Goal: Task Accomplishment & Management: Manage account settings

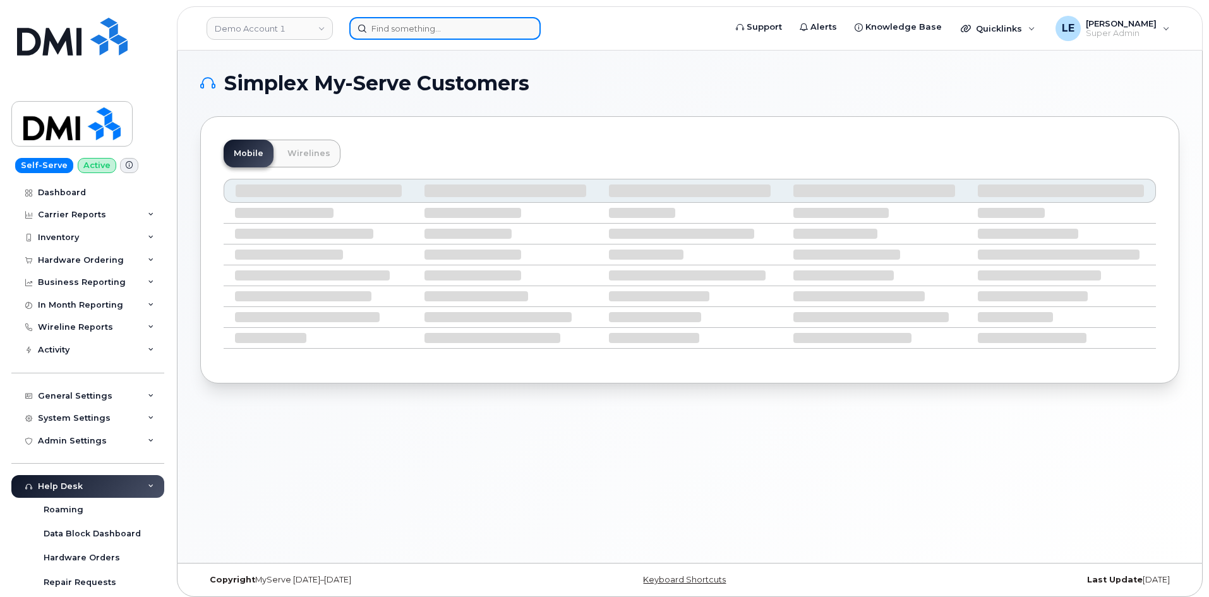
click at [435, 37] on input at bounding box center [444, 28] width 191 height 23
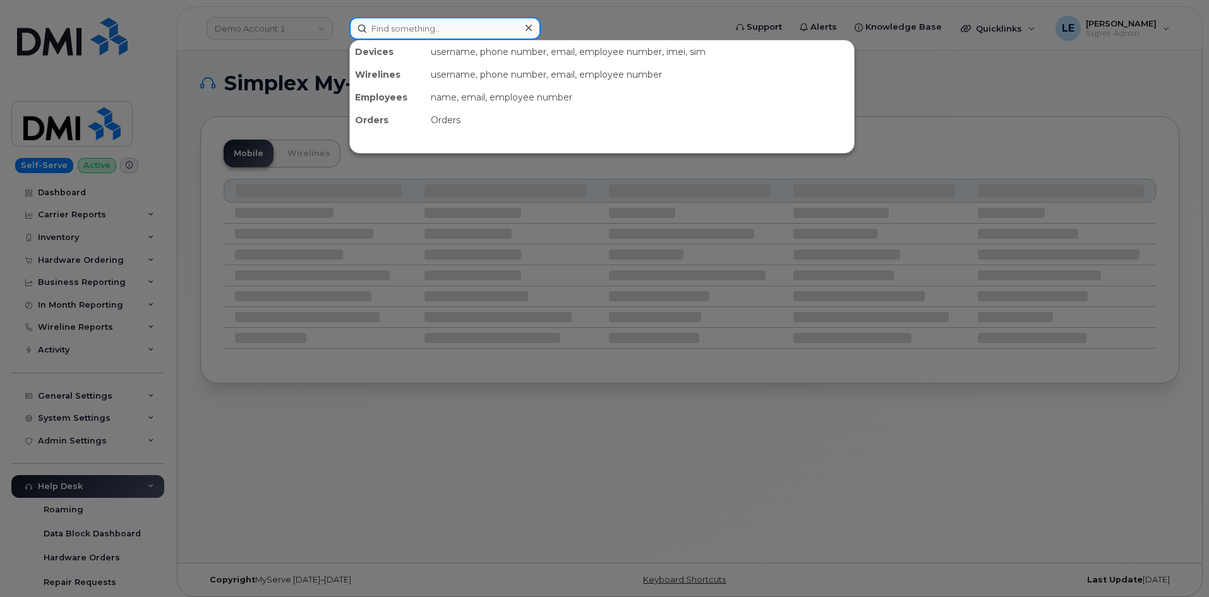
paste input "[PERSON_NAME][EMAIL_ADDRESS][PERSON_NAME][DOMAIN_NAME]"
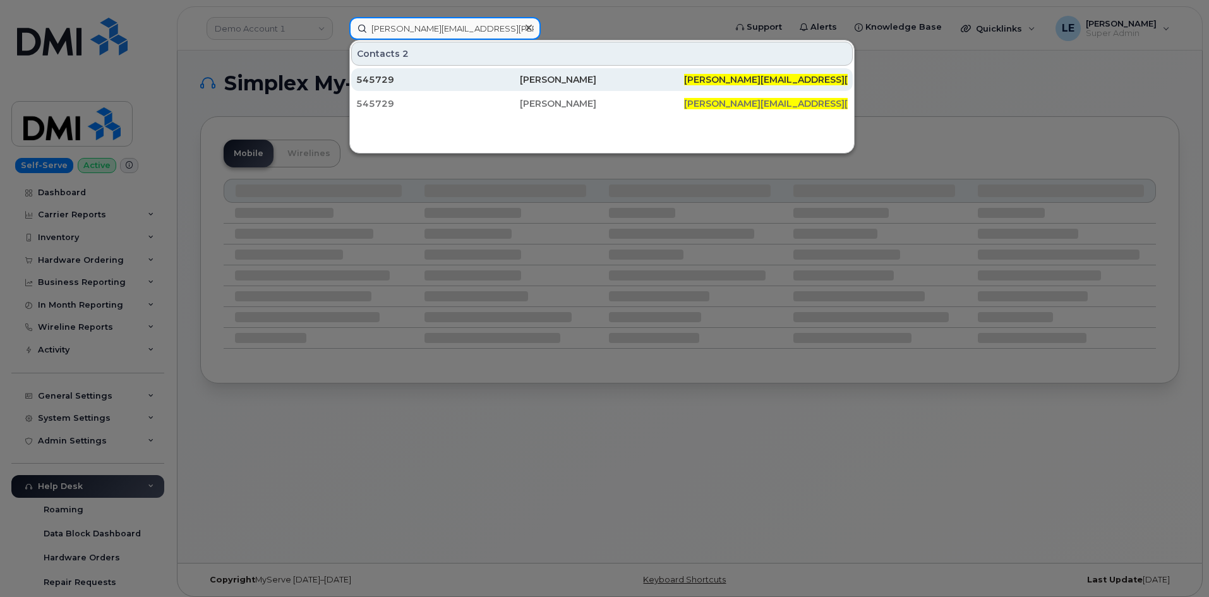
type input "[PERSON_NAME][EMAIL_ADDRESS][PERSON_NAME][DOMAIN_NAME]"
click at [426, 74] on div "545729" at bounding box center [438, 79] width 164 height 13
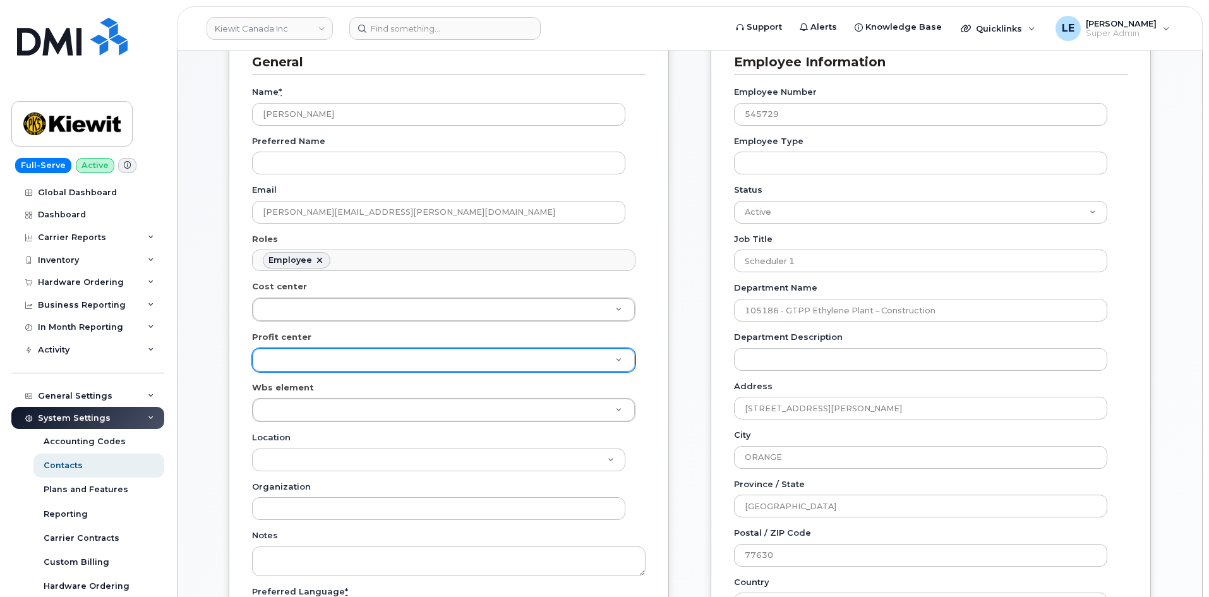
scroll to position [189, 0]
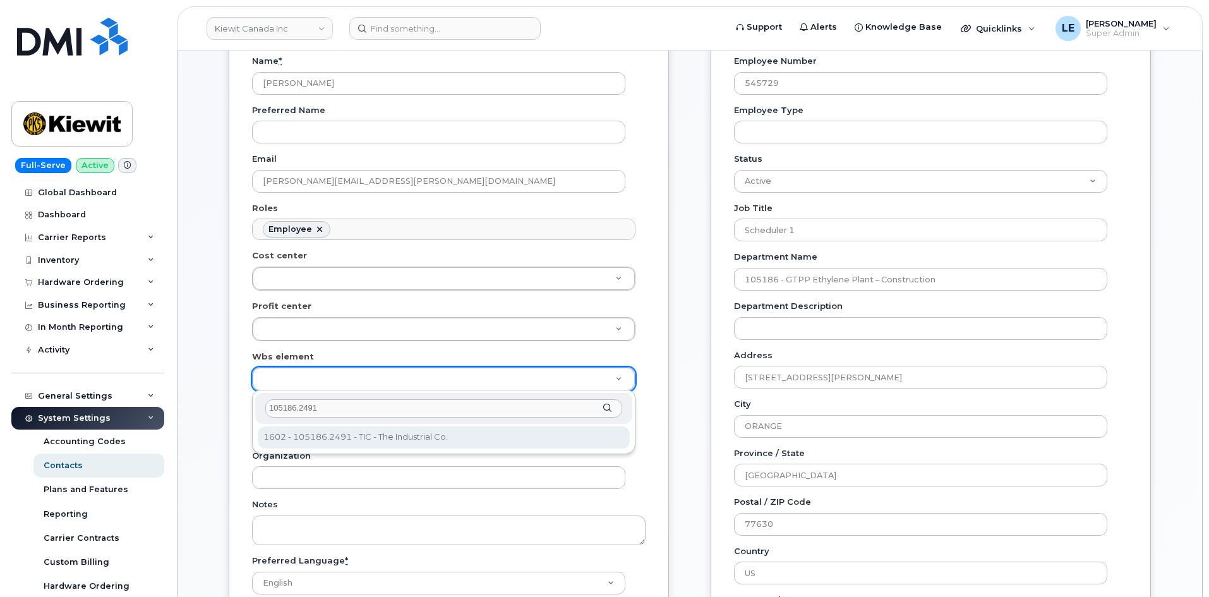
type input "105186.2491"
type input "4427978"
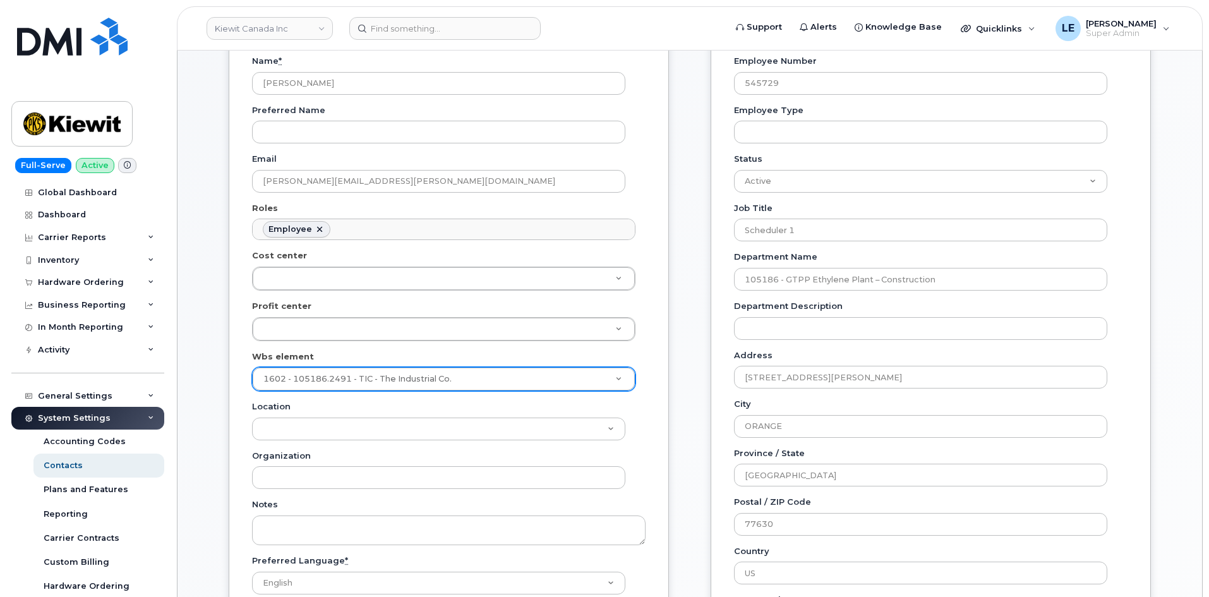
click at [645, 395] on div "General Name * Gavin Zumo Preferred Name Email GAVIN.ZUMO@KIEWIT.COM Roles Empl…" at bounding box center [449, 342] width 440 height 692
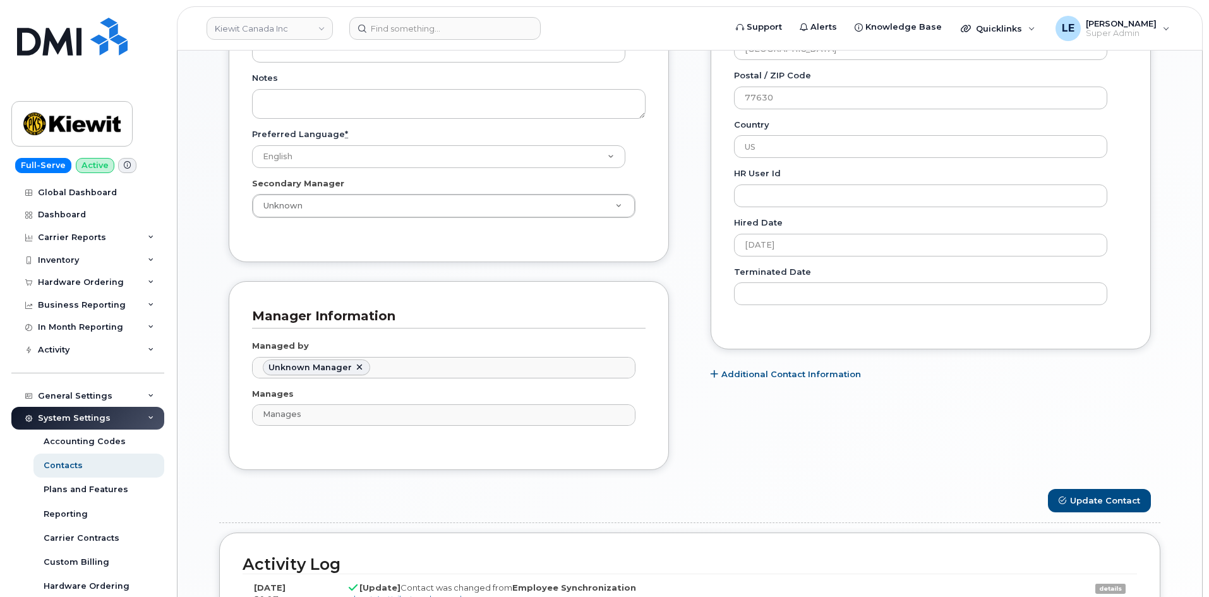
scroll to position [631, 0]
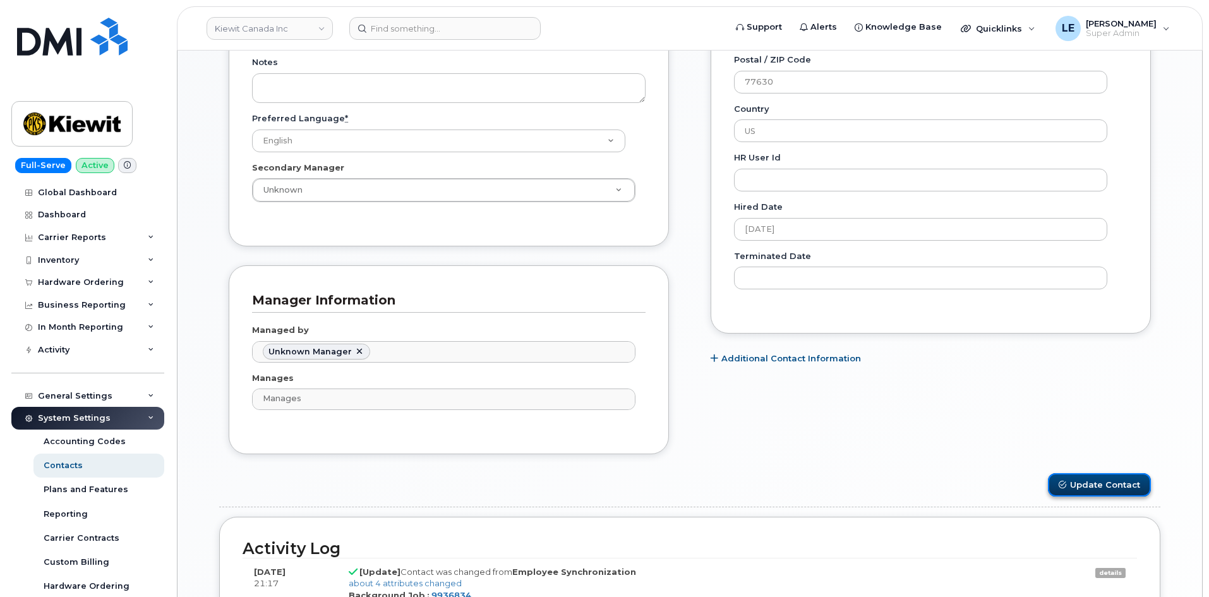
click at [1083, 481] on button "Update Contact" at bounding box center [1099, 484] width 103 height 23
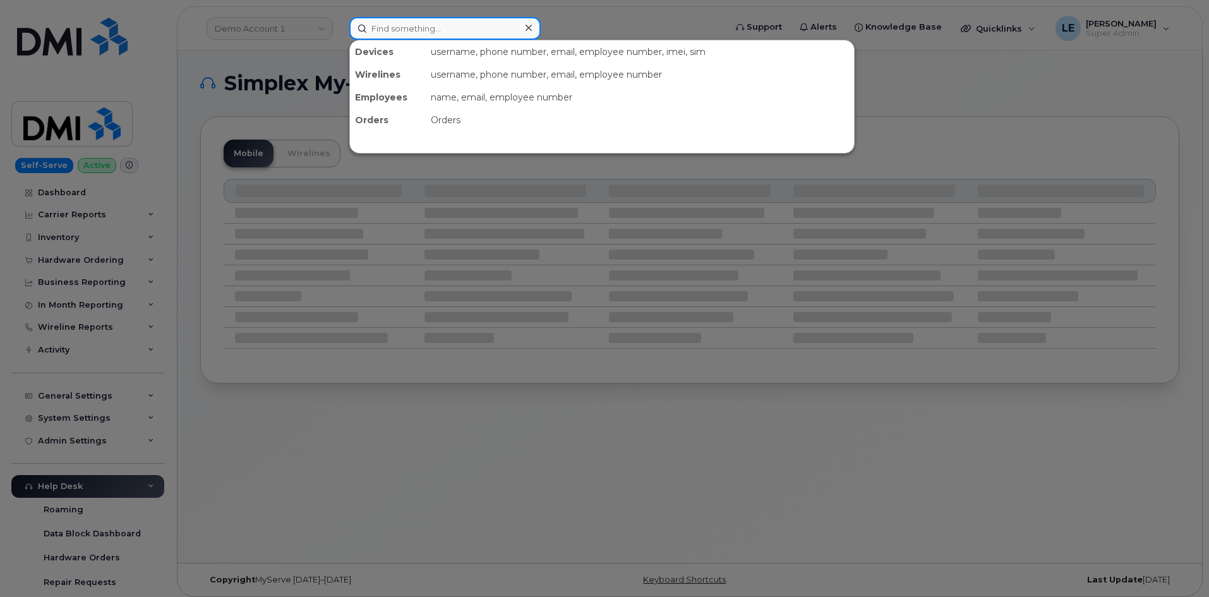
click at [395, 34] on input at bounding box center [444, 28] width 191 height 23
click at [453, 20] on input at bounding box center [444, 28] width 191 height 23
paste input "GAVIN.ZUMO@KIEWIT.COM"
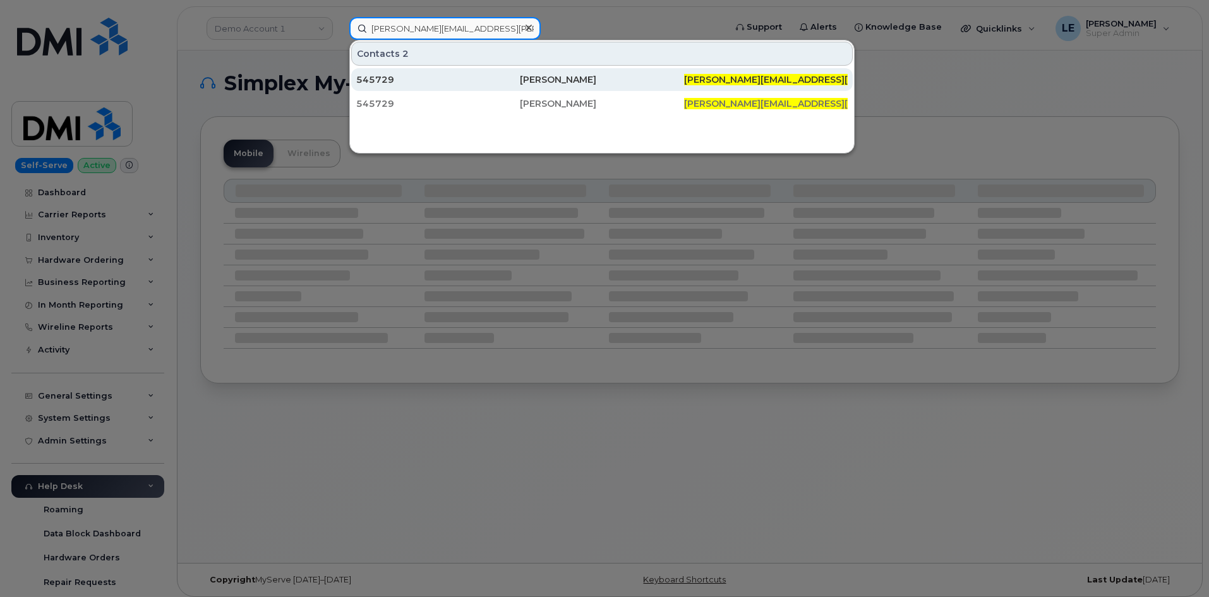
type input "GAVIN.ZUMO@KIEWIT.COM"
click at [443, 78] on div "545729" at bounding box center [438, 79] width 164 height 13
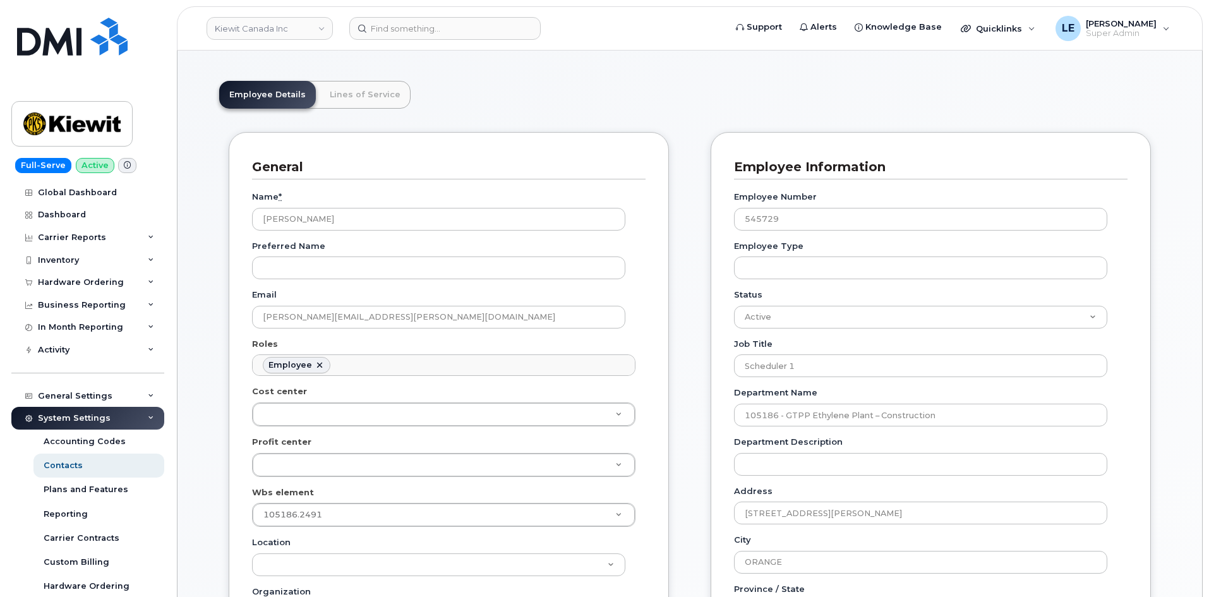
scroll to position [126, 0]
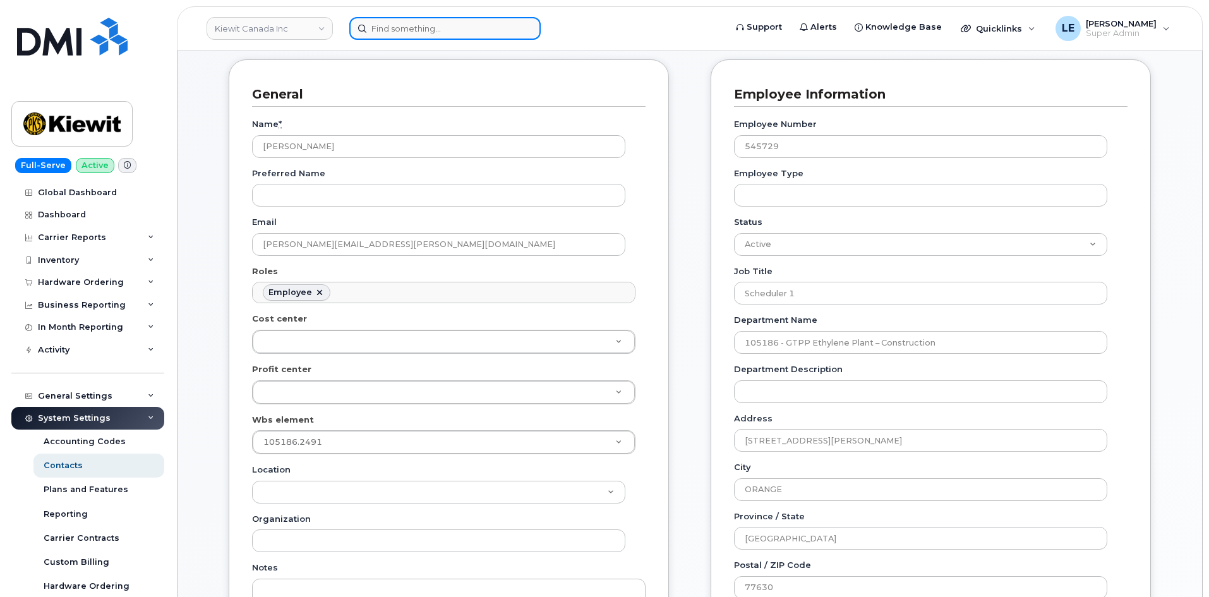
click at [433, 29] on input at bounding box center [444, 28] width 191 height 23
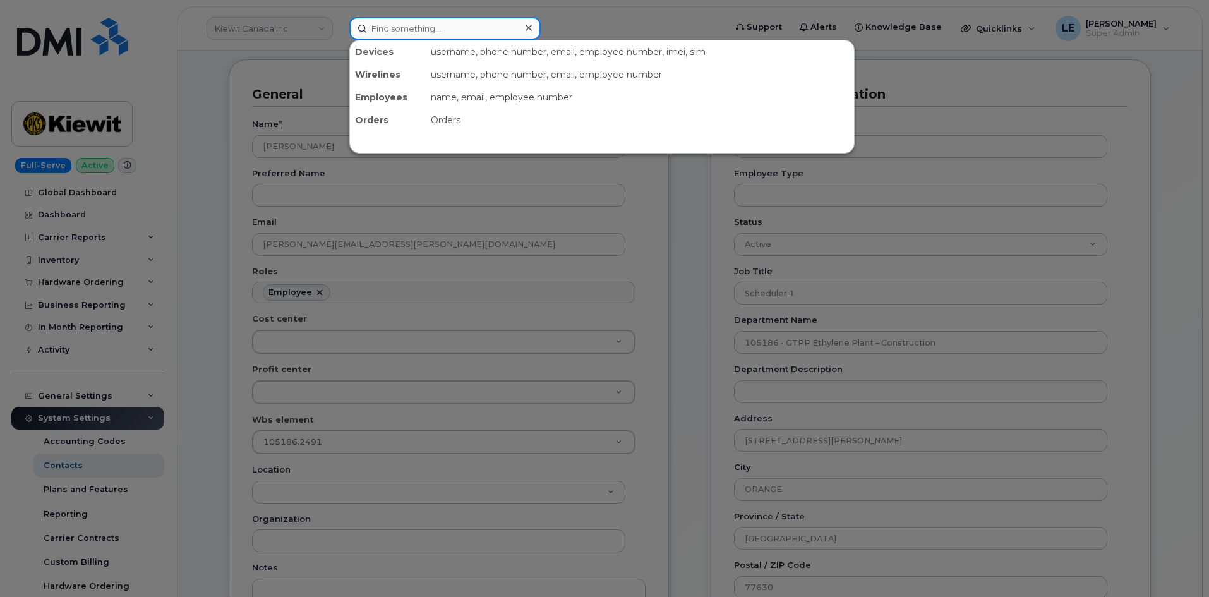
paste input "HOMERO.VELA@KIEWIT.COM"
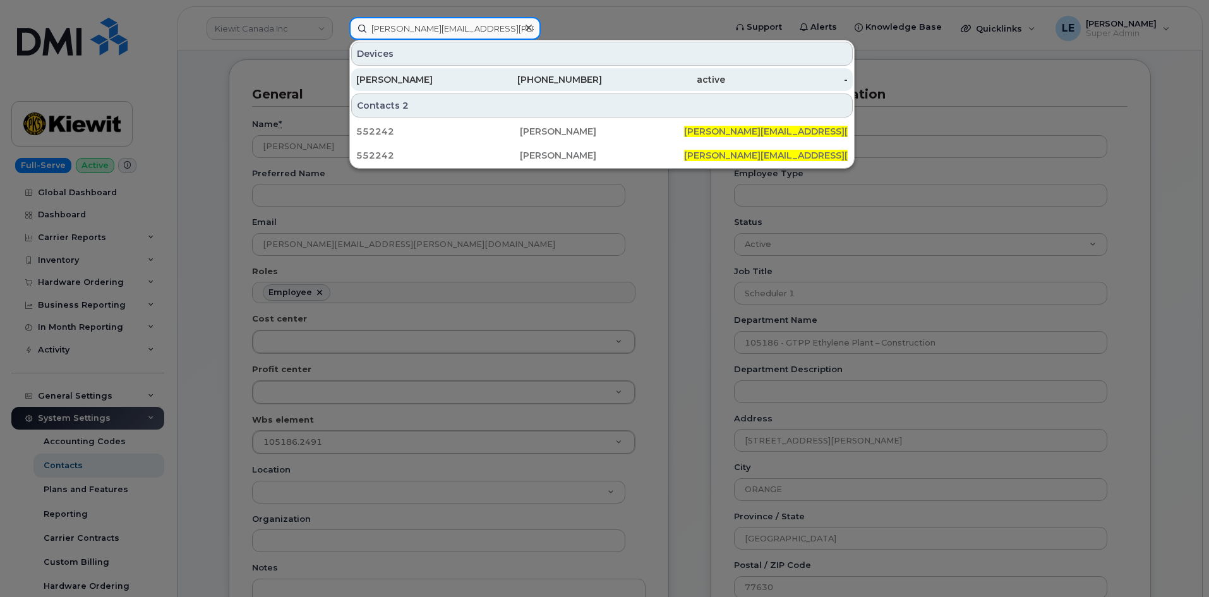
type input "HOMERO.VELA@KIEWIT.COM"
click at [466, 73] on div "HOMERO VELA" at bounding box center [417, 79] width 123 height 23
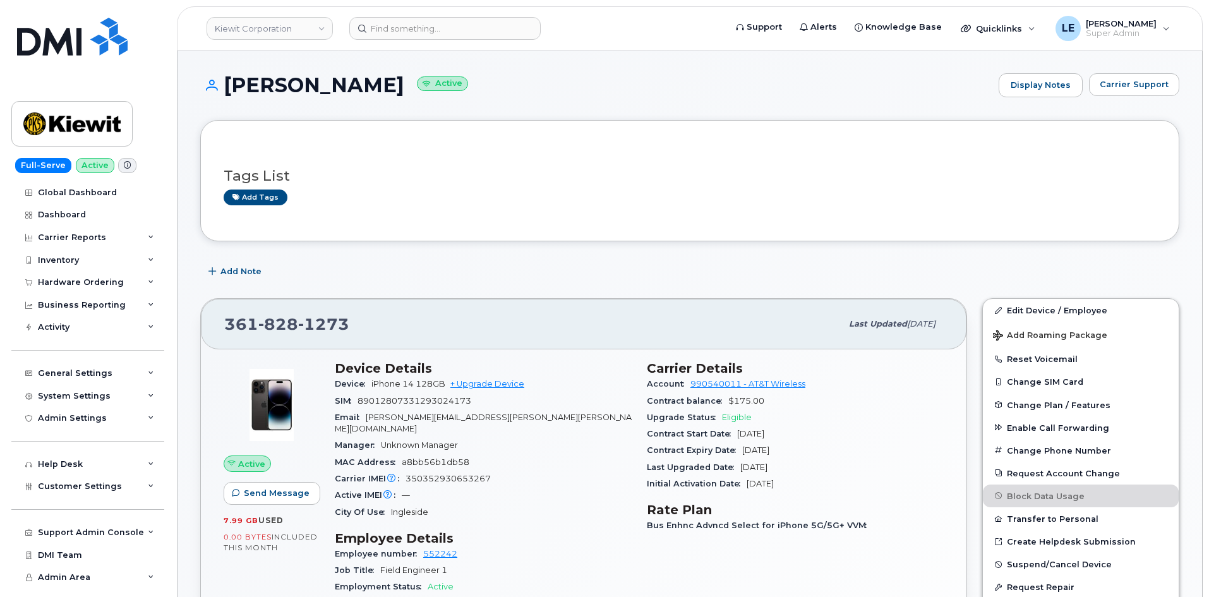
click at [871, 291] on div "361 828 1273 Last updated Sep 04, 2025 Active Send Message 7.99 GB  used 0.00 B…" at bounding box center [584, 604] width 782 height 629
click at [995, 310] on icon at bounding box center [998, 310] width 7 height 7
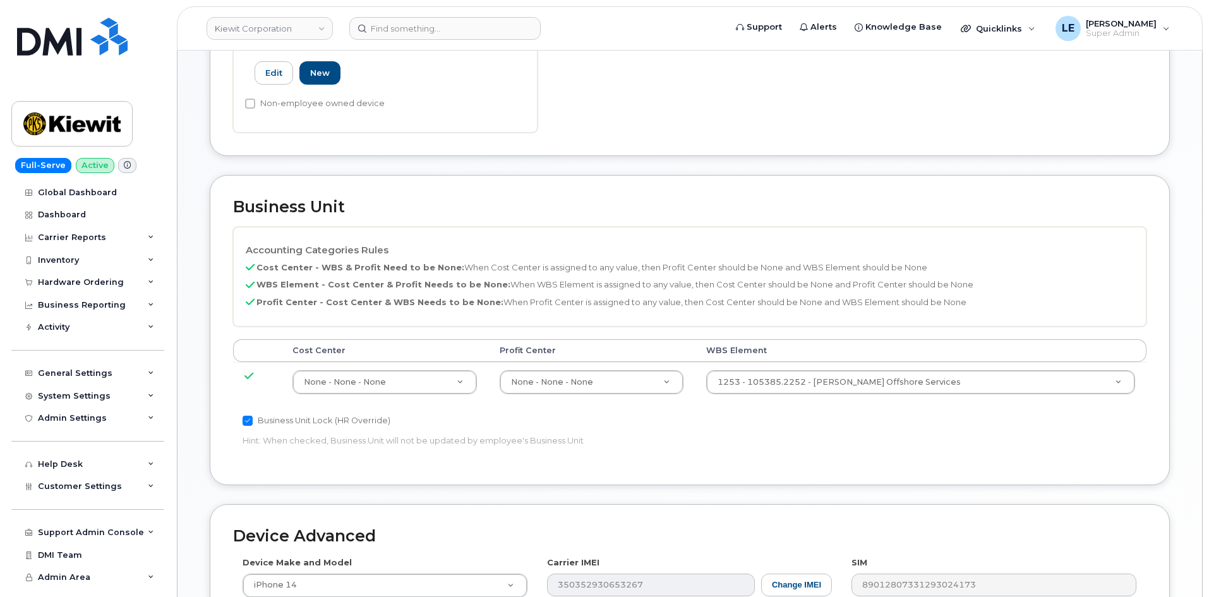
scroll to position [442, 0]
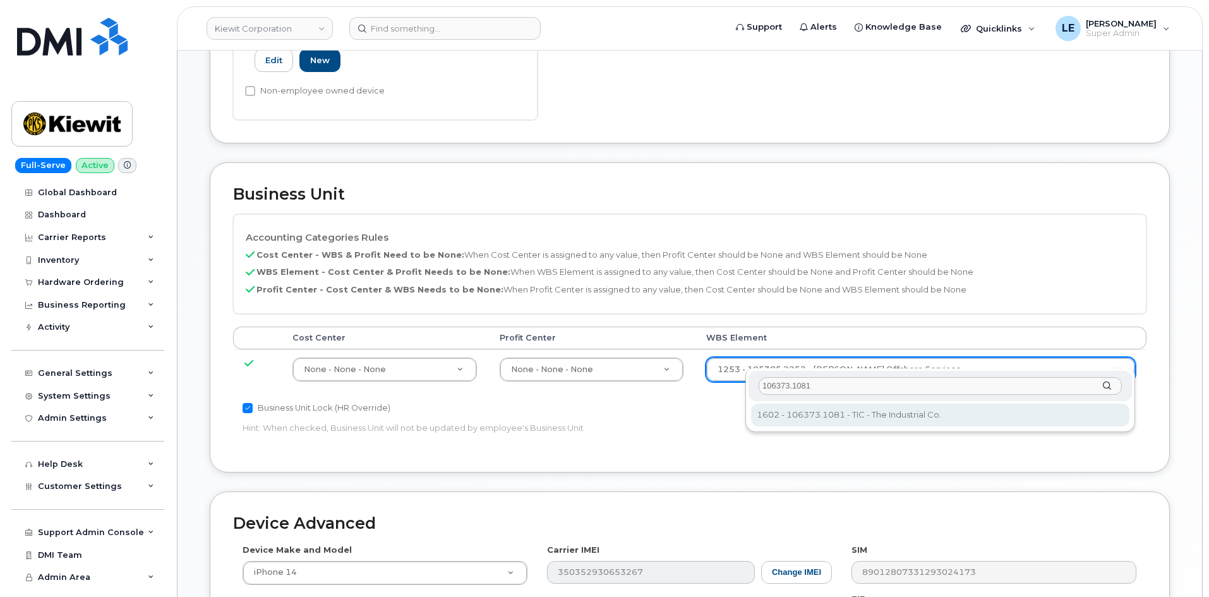
type input "106373.1081"
type input "35050978"
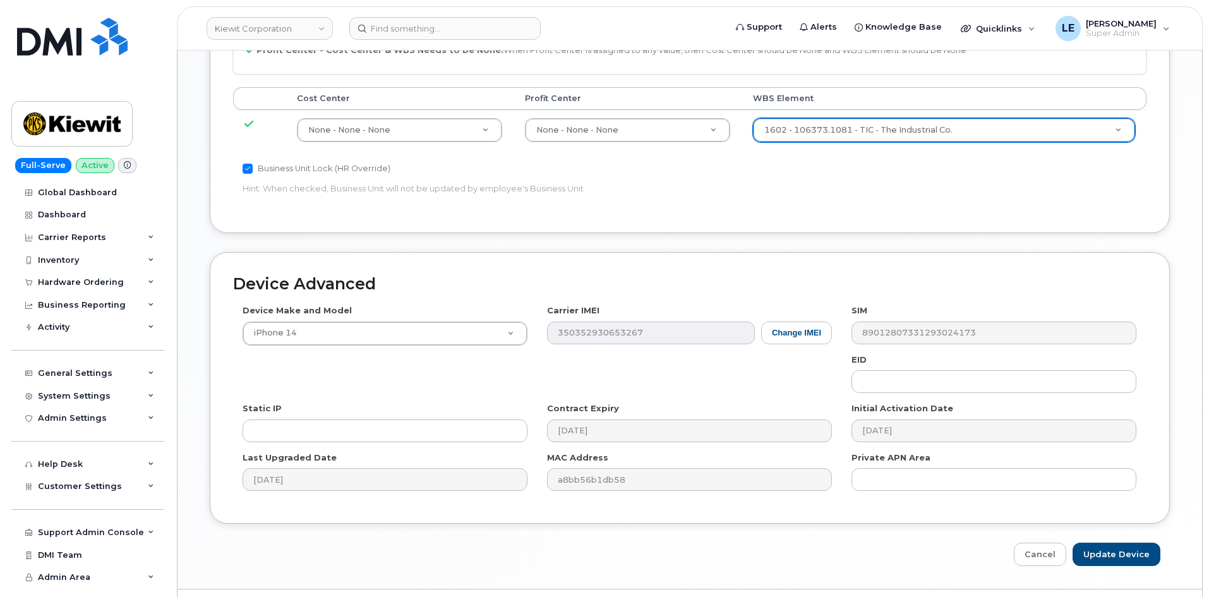
scroll to position [701, 0]
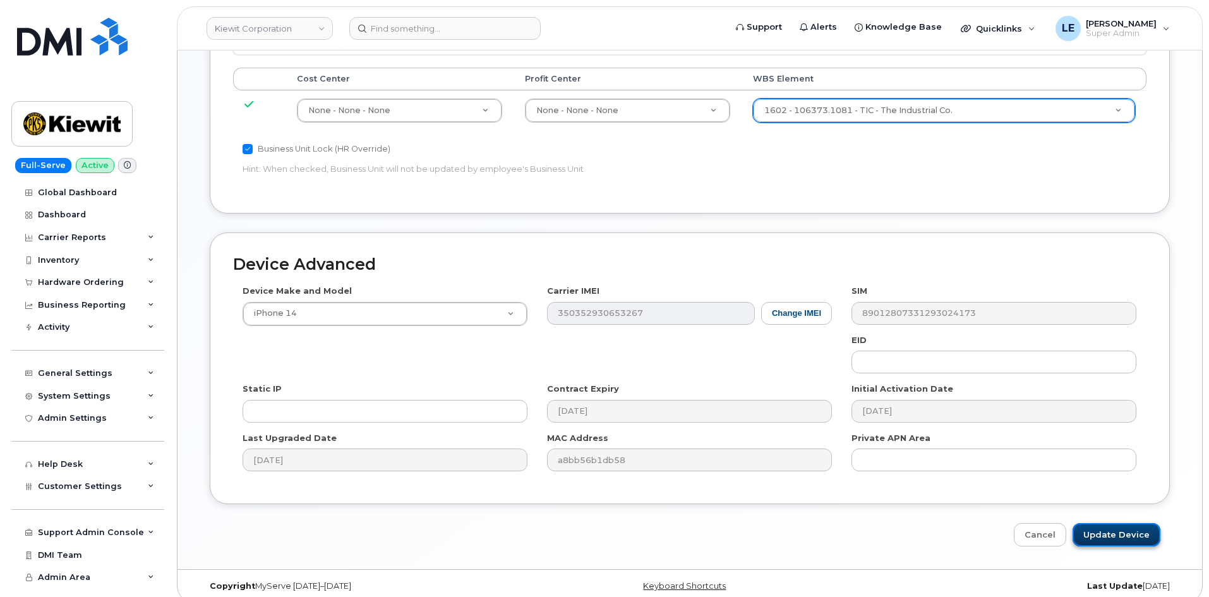
click at [1135, 528] on input "Update Device" at bounding box center [1116, 534] width 88 height 23
type input "Saving..."
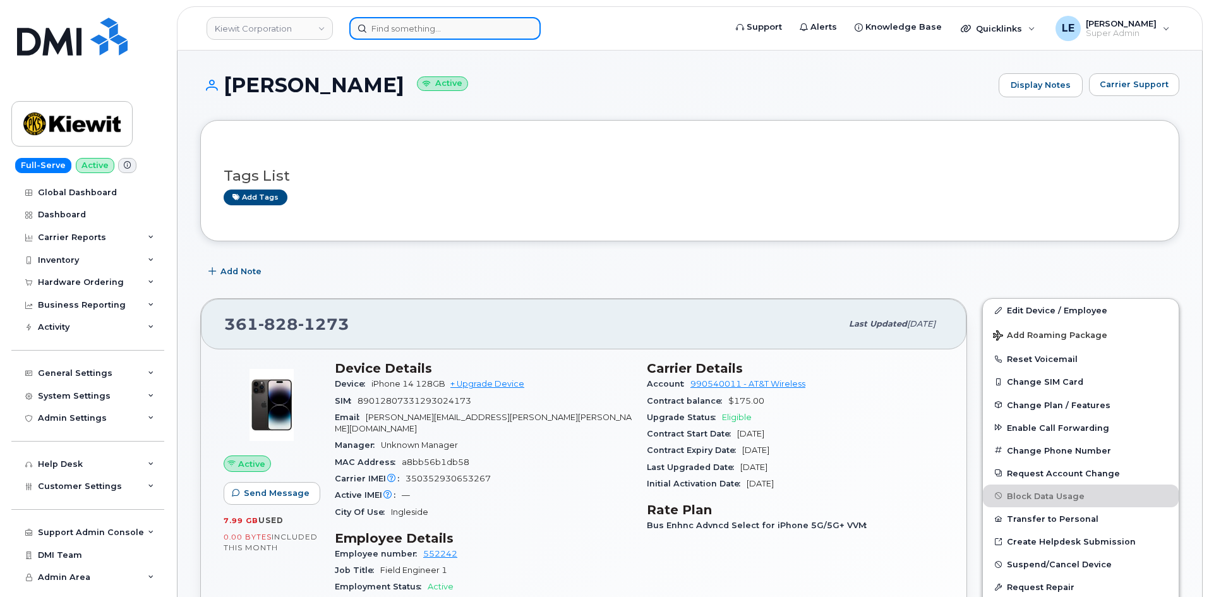
click at [427, 30] on input at bounding box center [444, 28] width 191 height 23
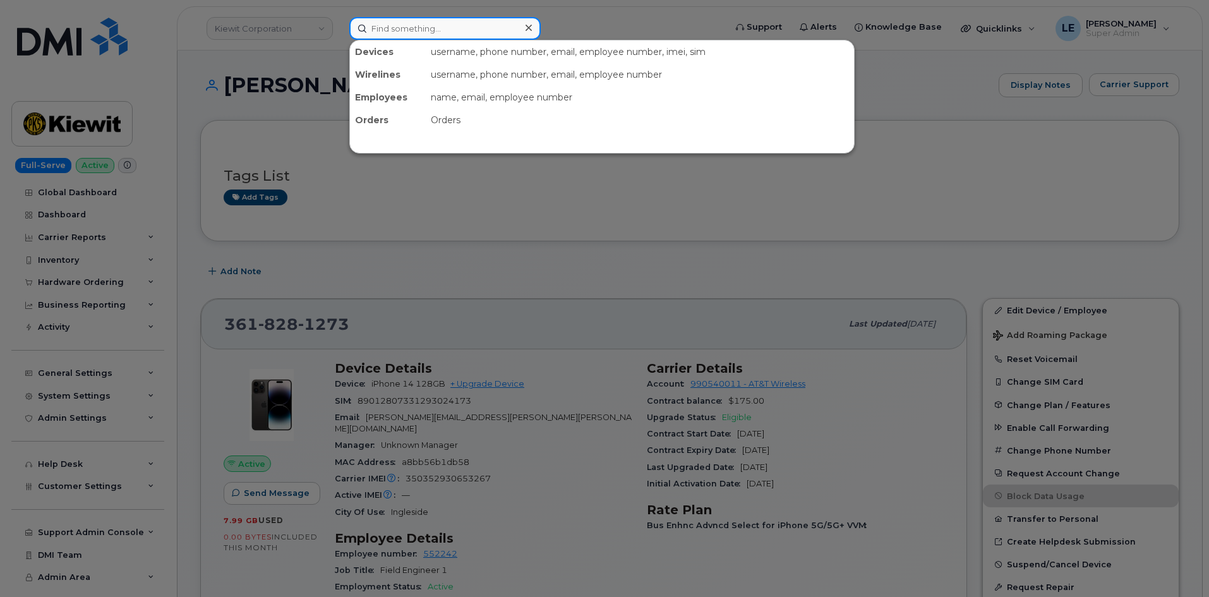
paste input "THOMAS.KIMMINS@KIEWIT.COM"
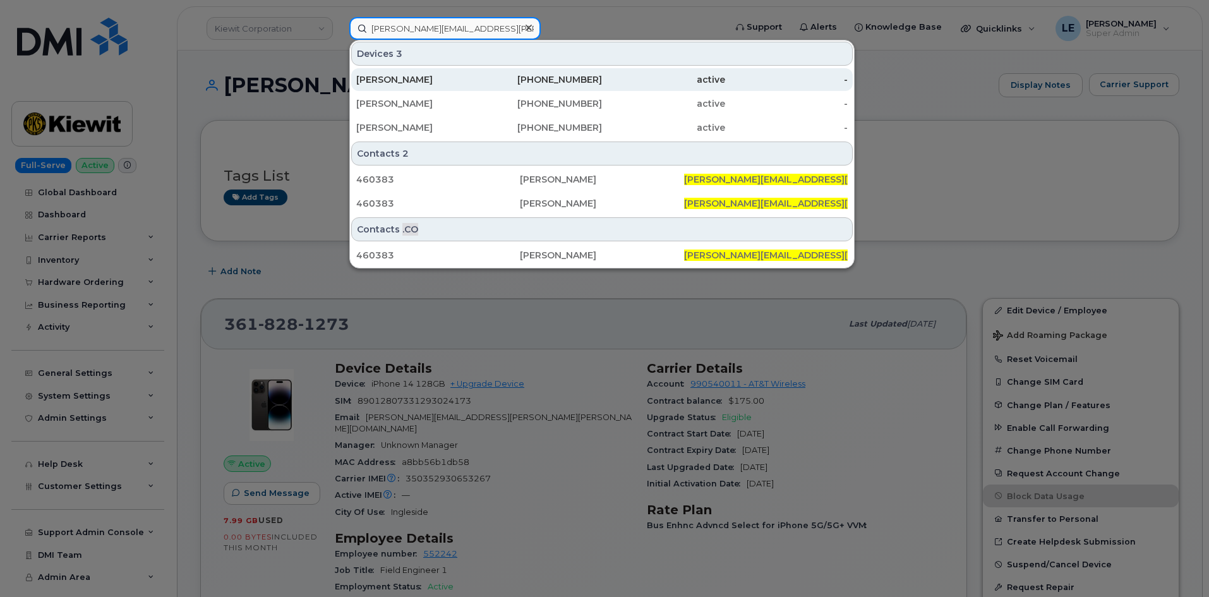
type input "THOMAS.KIMMINS@KIEWIT.COM"
click at [463, 78] on div "THOMAS KIMMINS" at bounding box center [417, 79] width 123 height 13
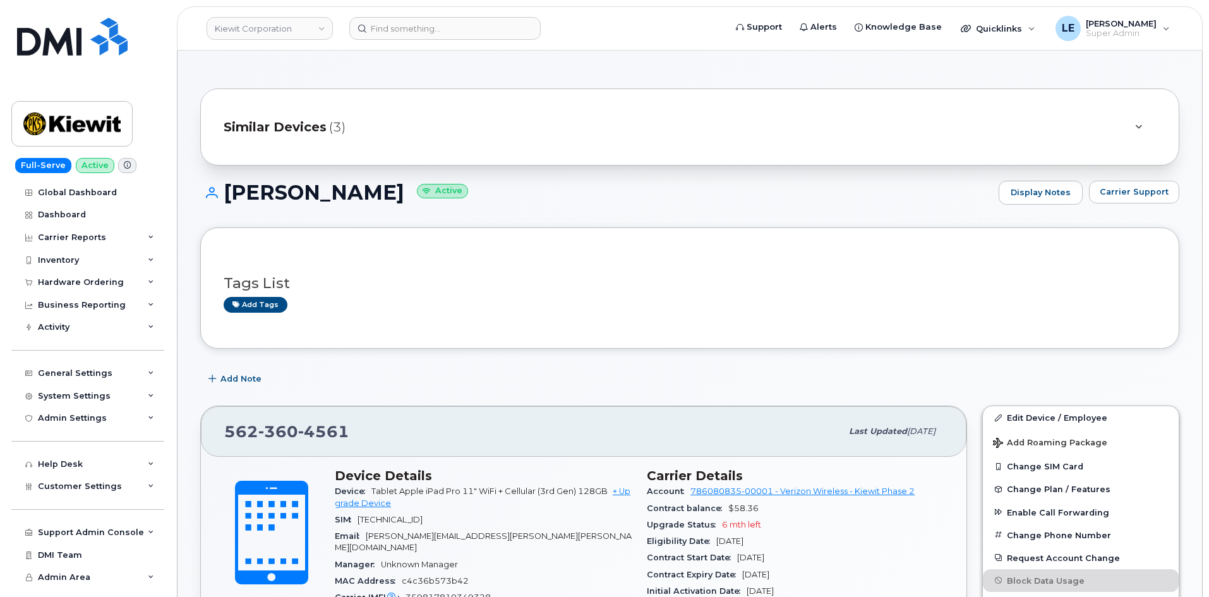
click at [429, 111] on div "Similar Devices (3)" at bounding box center [689, 126] width 979 height 77
click at [426, 122] on div "Similar Devices (3)" at bounding box center [672, 127] width 897 height 30
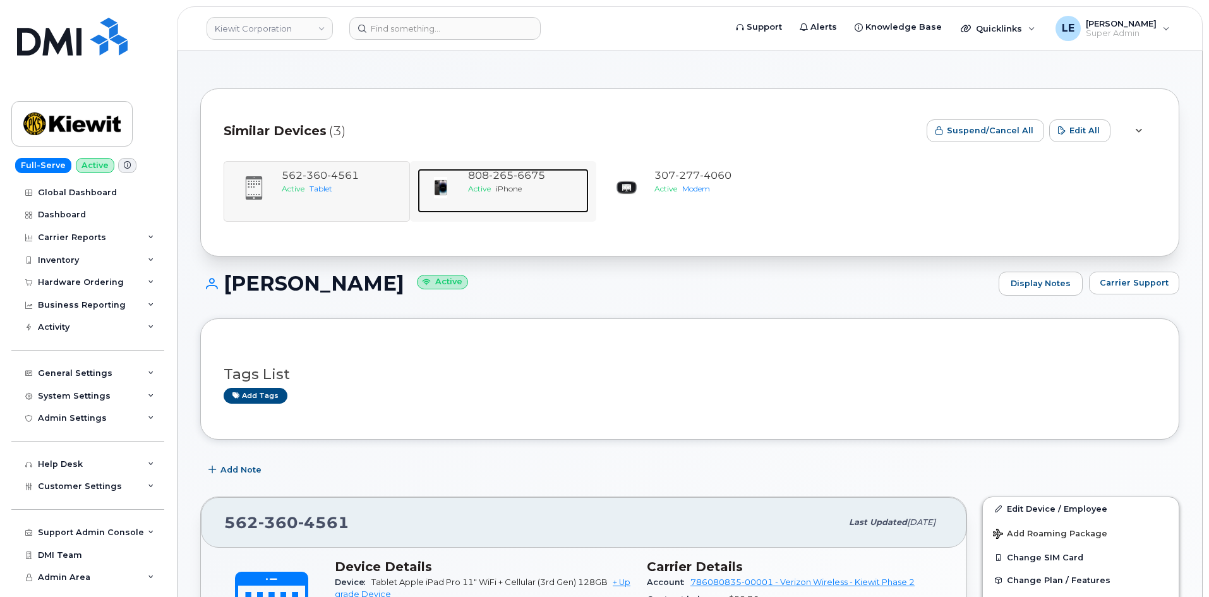
click at [510, 195] on div "808 265 6675 Active iPhone" at bounding box center [526, 191] width 126 height 44
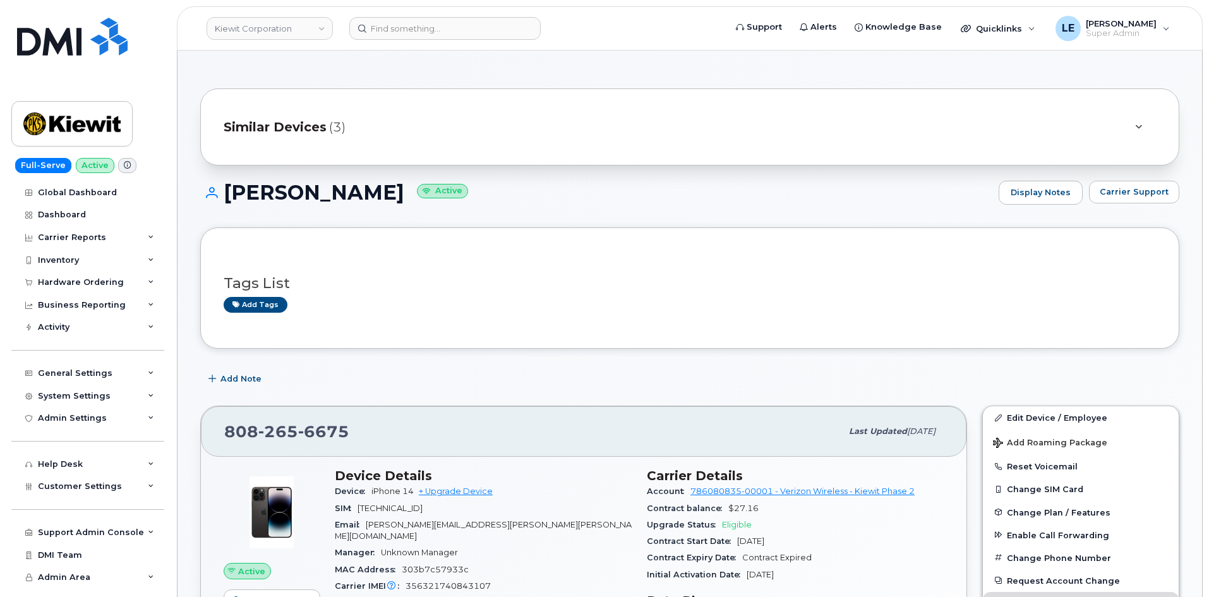
drag, startPoint x: 828, startPoint y: 367, endPoint x: 887, endPoint y: 383, distance: 61.6
click at [1017, 420] on link "Edit Device / Employee" at bounding box center [1081, 417] width 196 height 23
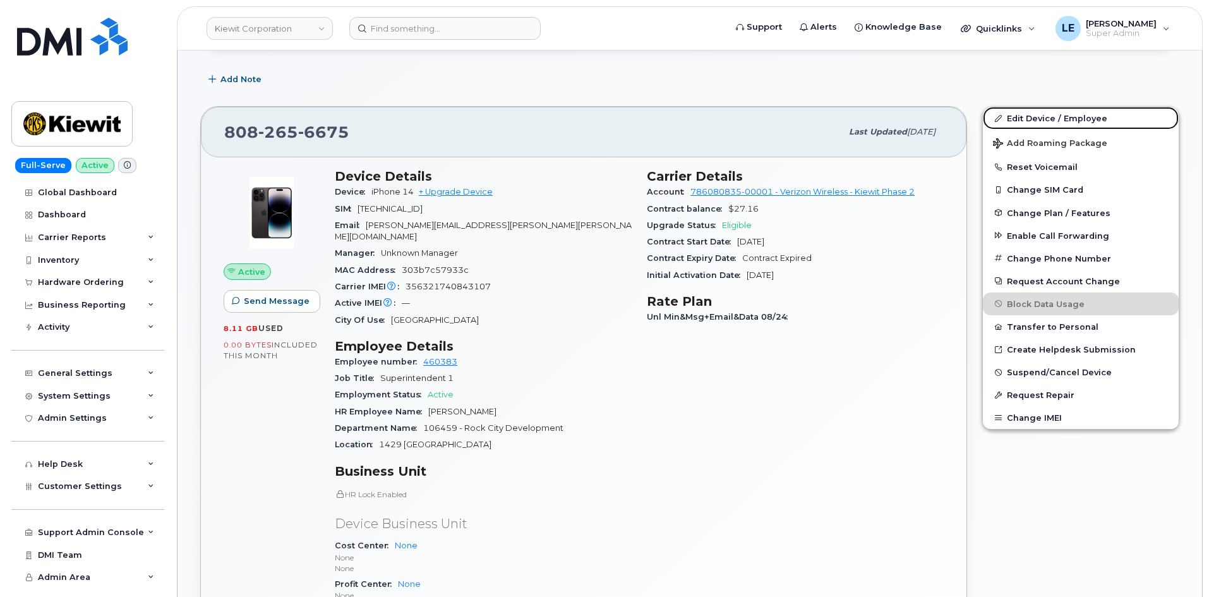
scroll to position [379, 0]
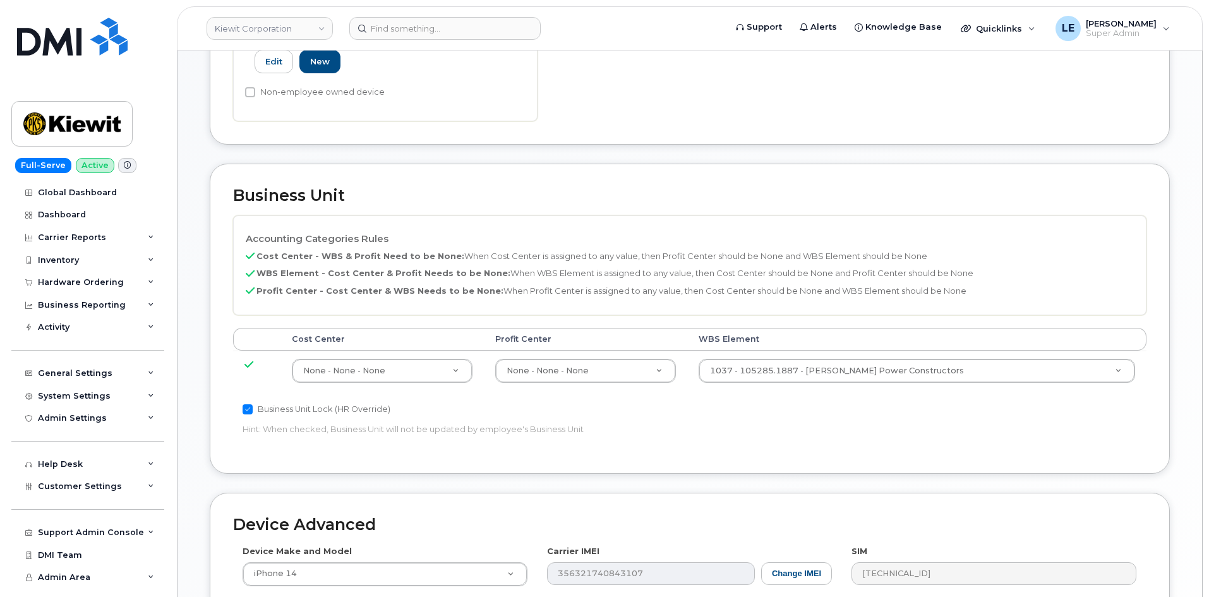
scroll to position [442, 0]
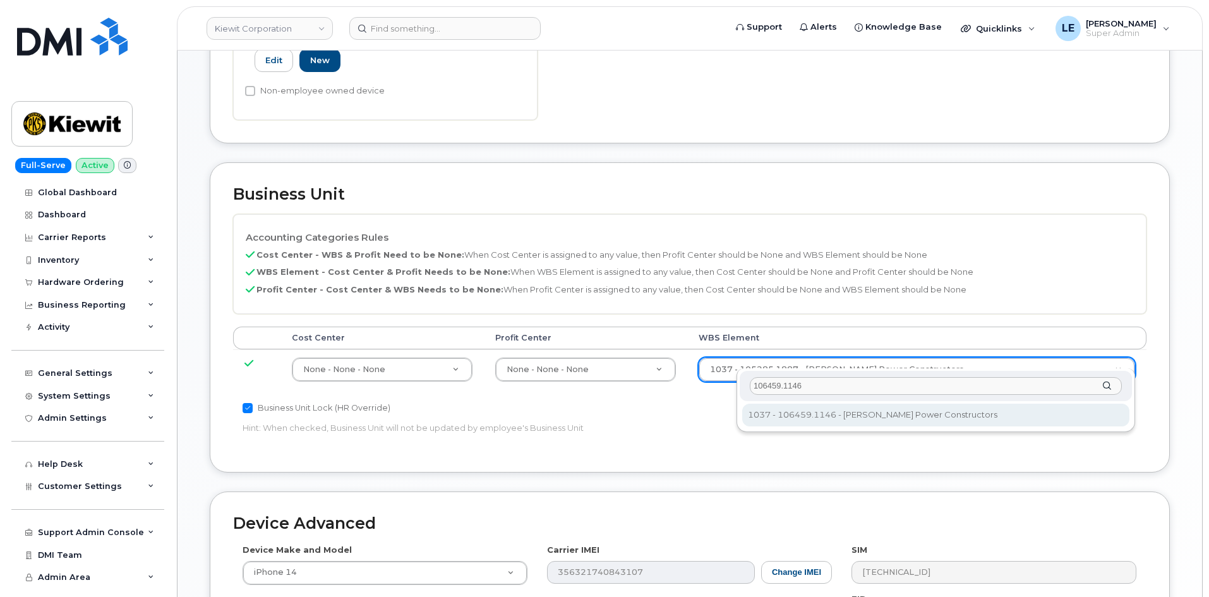
type input "106459.1146"
type input "35545309"
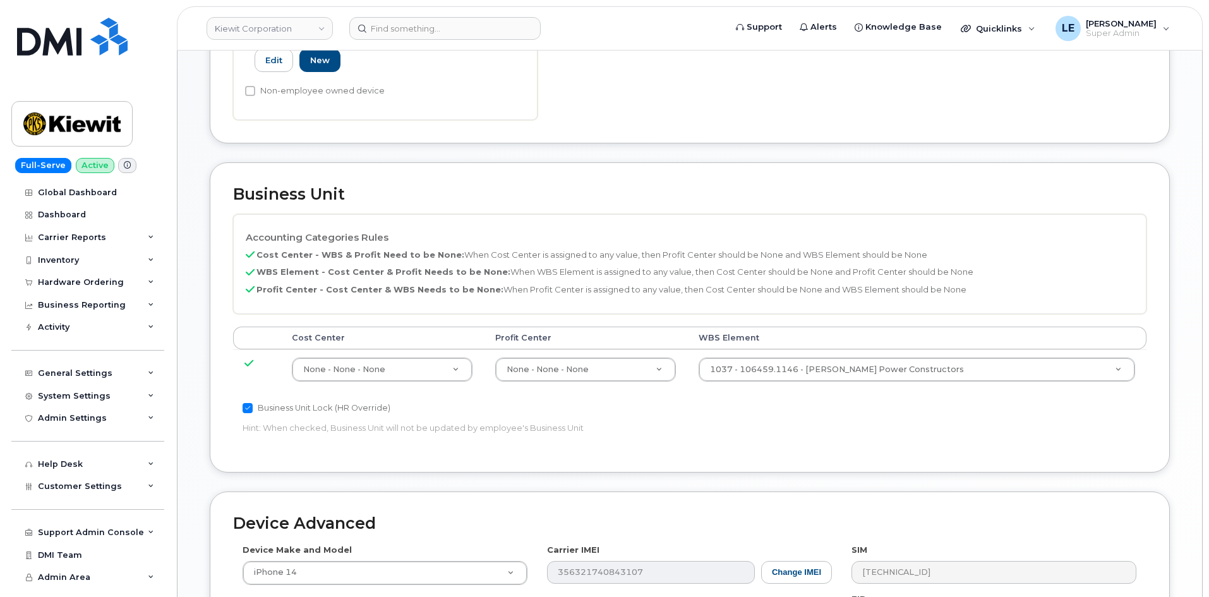
click at [837, 415] on div "Business Unit Lock (HR Override) Hint: When checked, Business Unit will not be …" at bounding box center [537, 420] width 609 height 40
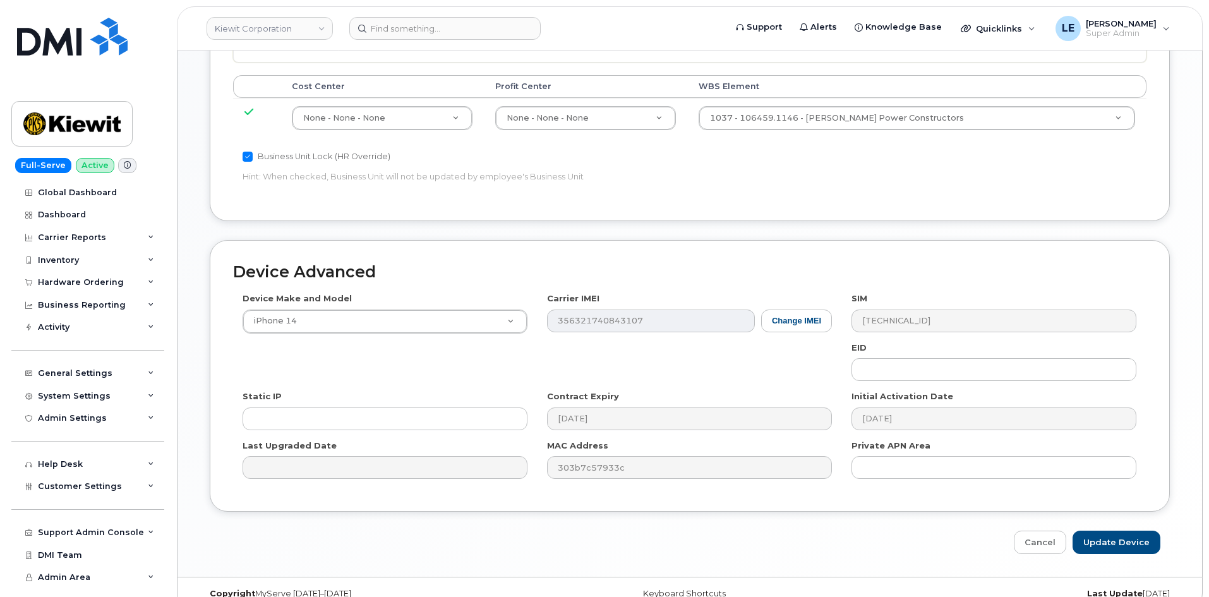
scroll to position [701, 0]
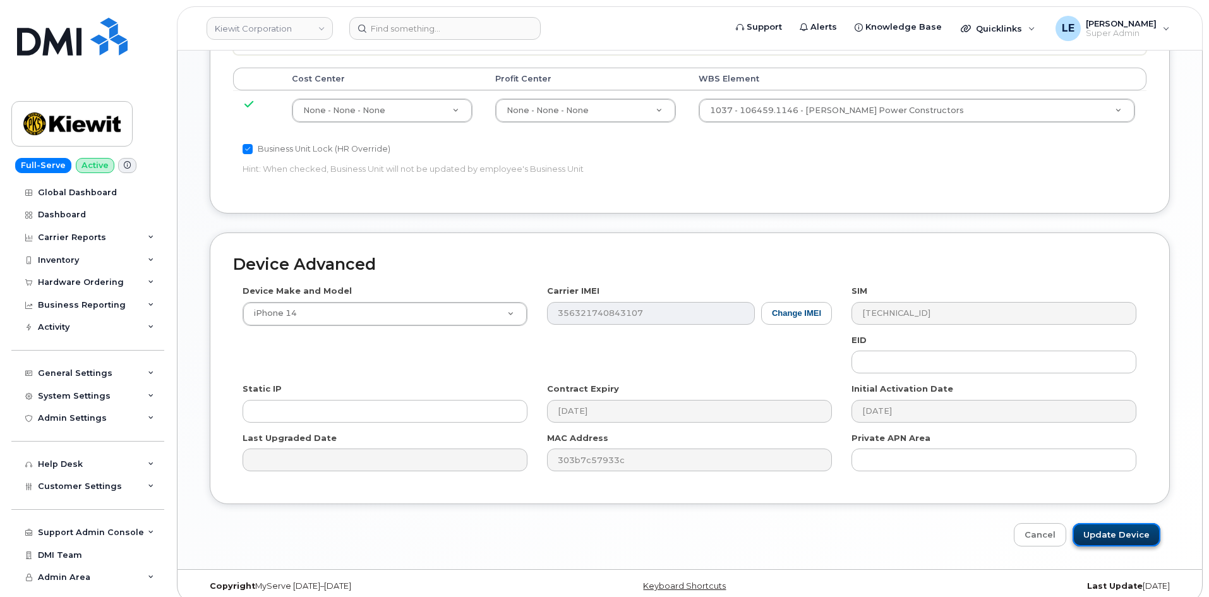
click at [1085, 523] on input "Update Device" at bounding box center [1116, 534] width 88 height 23
type input "Saving..."
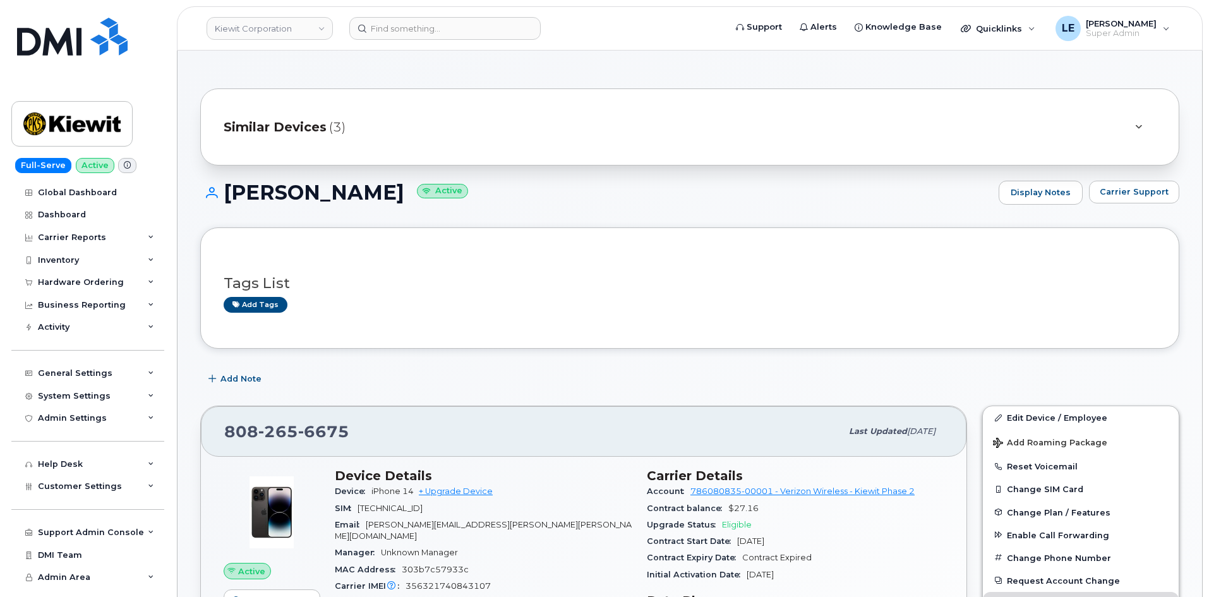
click at [833, 508] on div "Contract balance $27.16" at bounding box center [795, 508] width 297 height 16
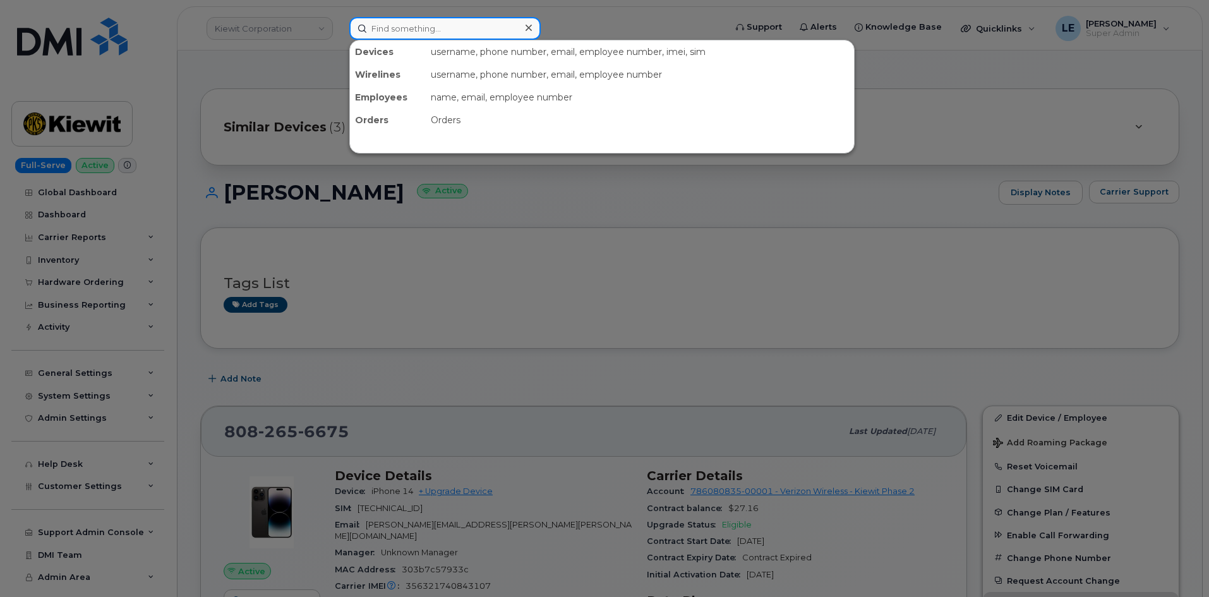
click at [422, 34] on input at bounding box center [444, 28] width 191 height 23
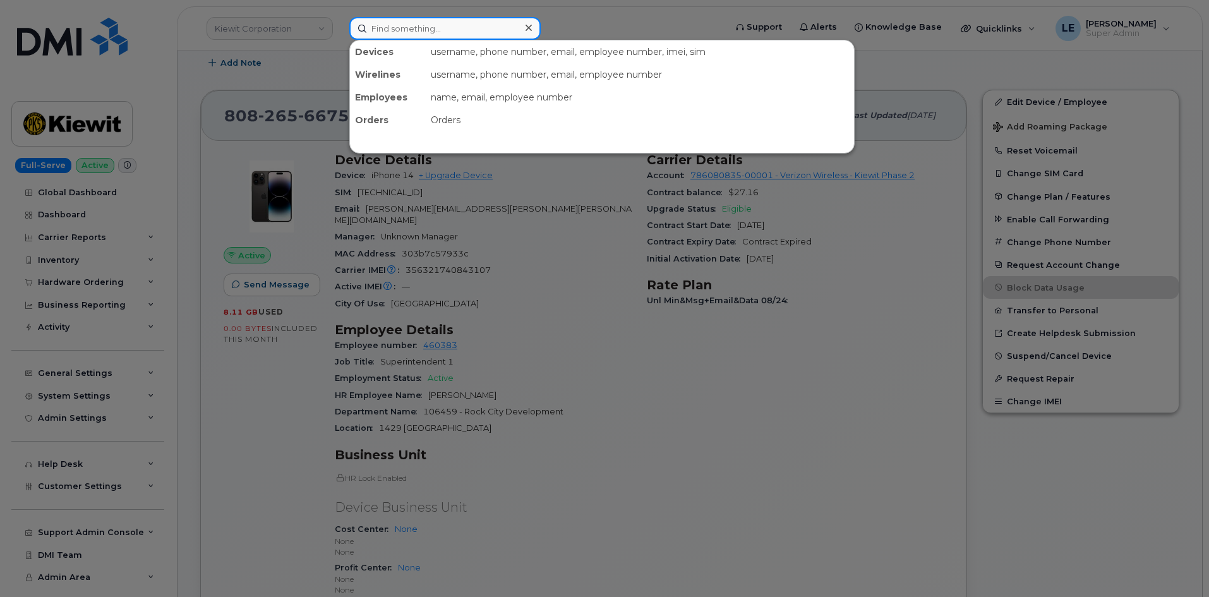
scroll to position [505, 0]
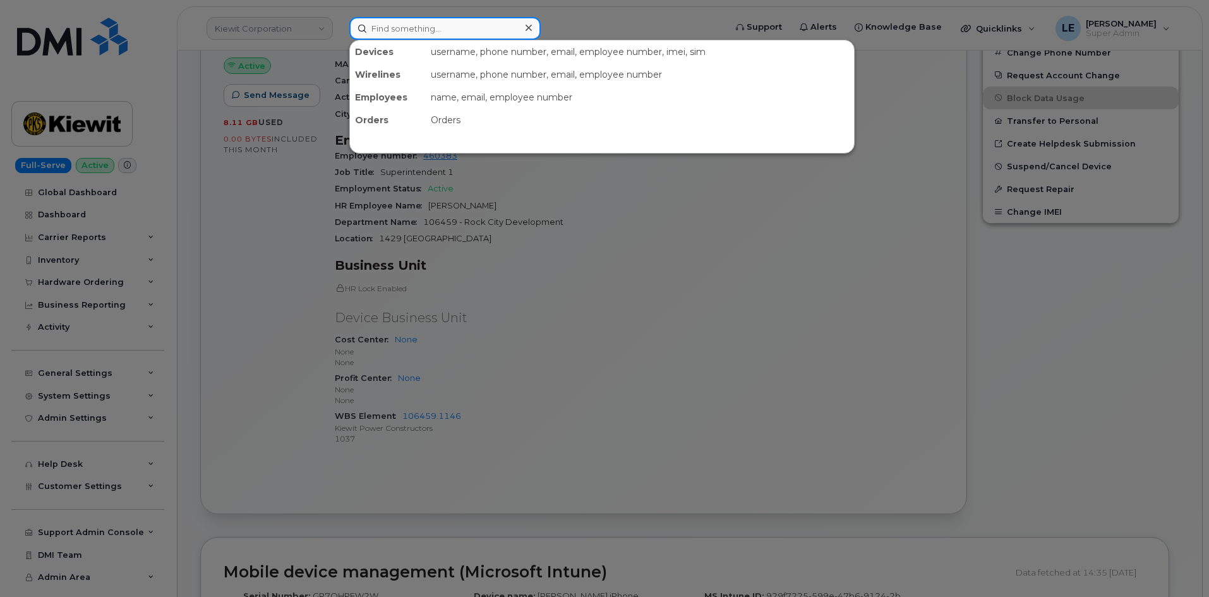
paste input "[EMAIL_ADDRESS][PERSON_NAME][DOMAIN_NAME]"
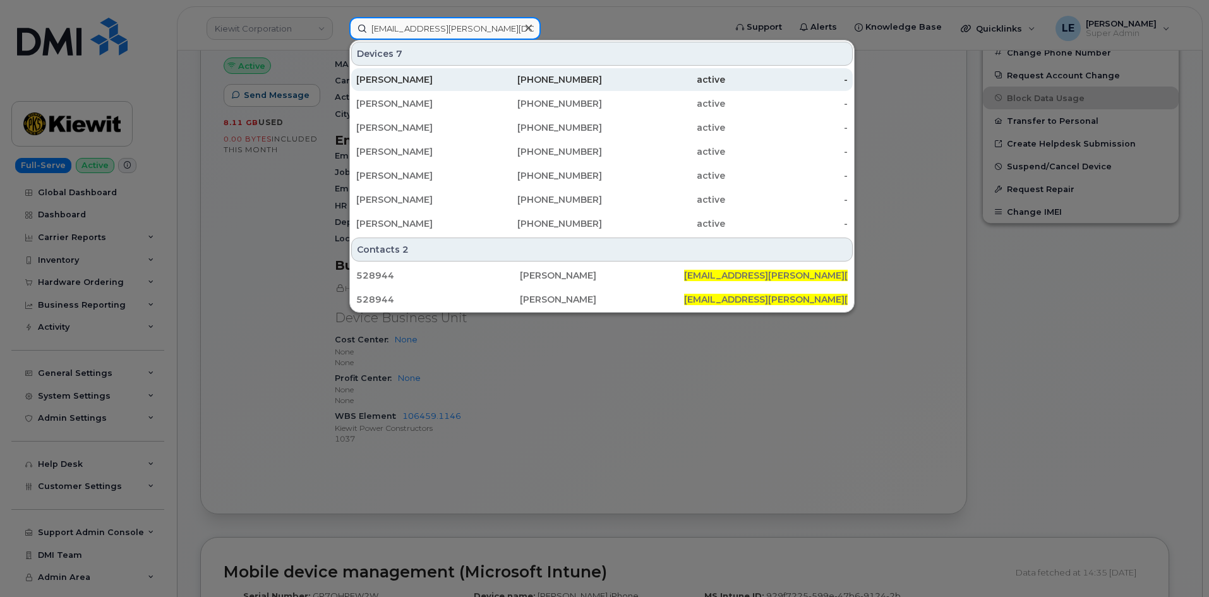
type input "[EMAIL_ADDRESS][PERSON_NAME][DOMAIN_NAME]"
click at [523, 79] on div "[PHONE_NUMBER]" at bounding box center [540, 79] width 123 height 13
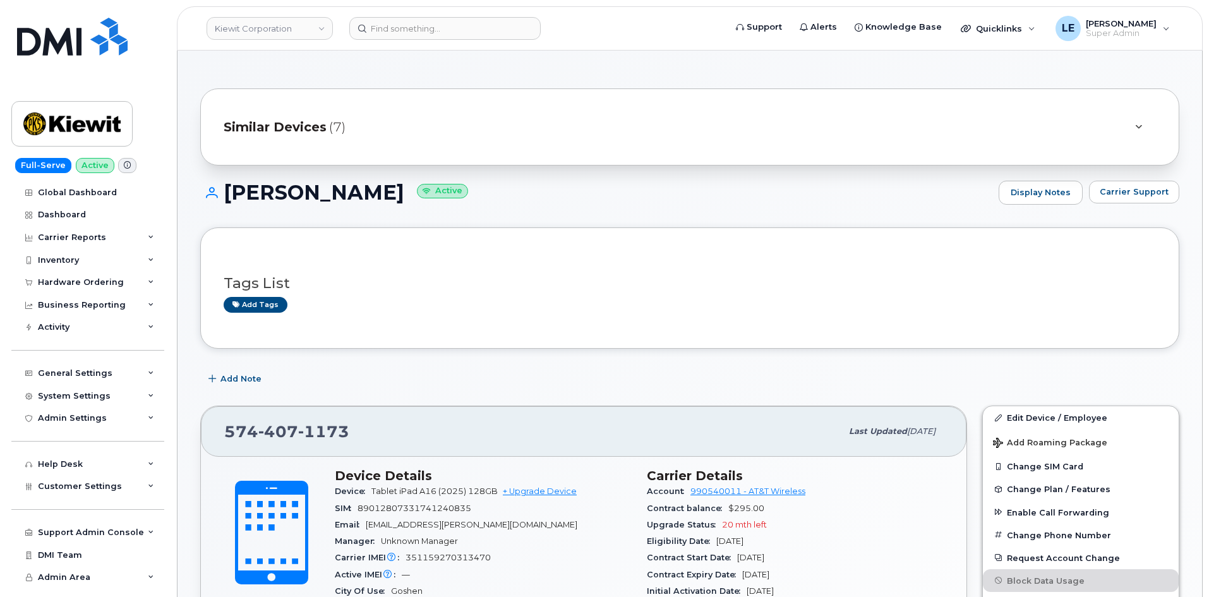
click at [453, 126] on div "Similar Devices (7)" at bounding box center [672, 127] width 897 height 30
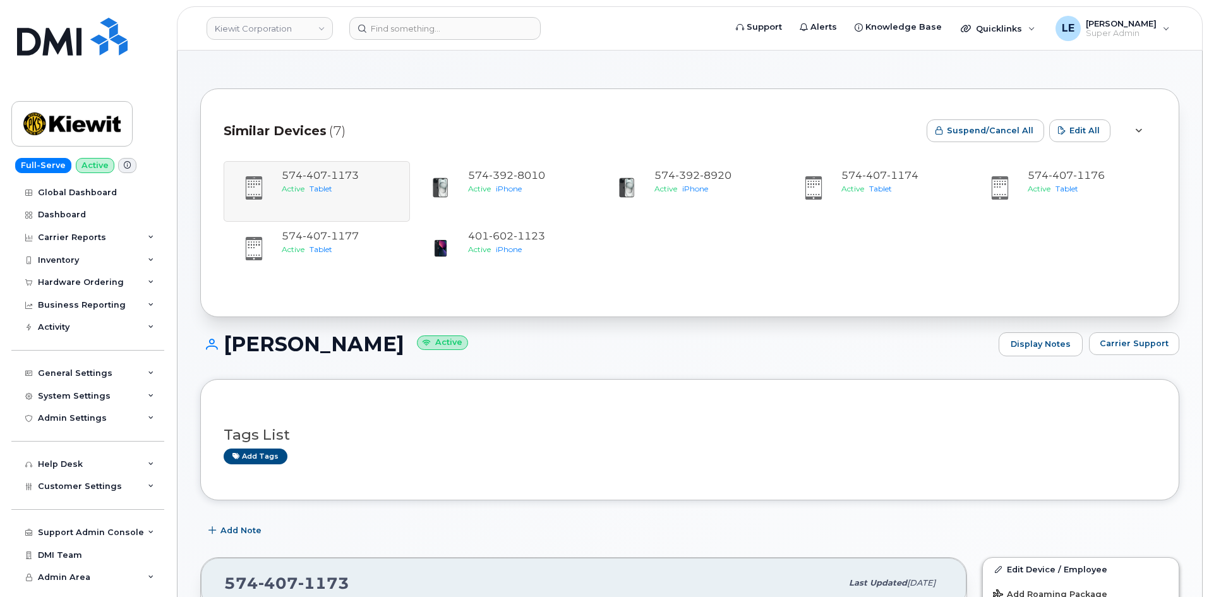
click at [536, 157] on div "574 407 1173 Active Tablet 574 392 8010 Active iPhone 574 392 8920 Active iPhon…" at bounding box center [690, 222] width 932 height 144
click at [534, 162] on div "574 392 8010 Active iPhone" at bounding box center [503, 191] width 186 height 61
click at [535, 171] on span "8010" at bounding box center [529, 175] width 32 height 12
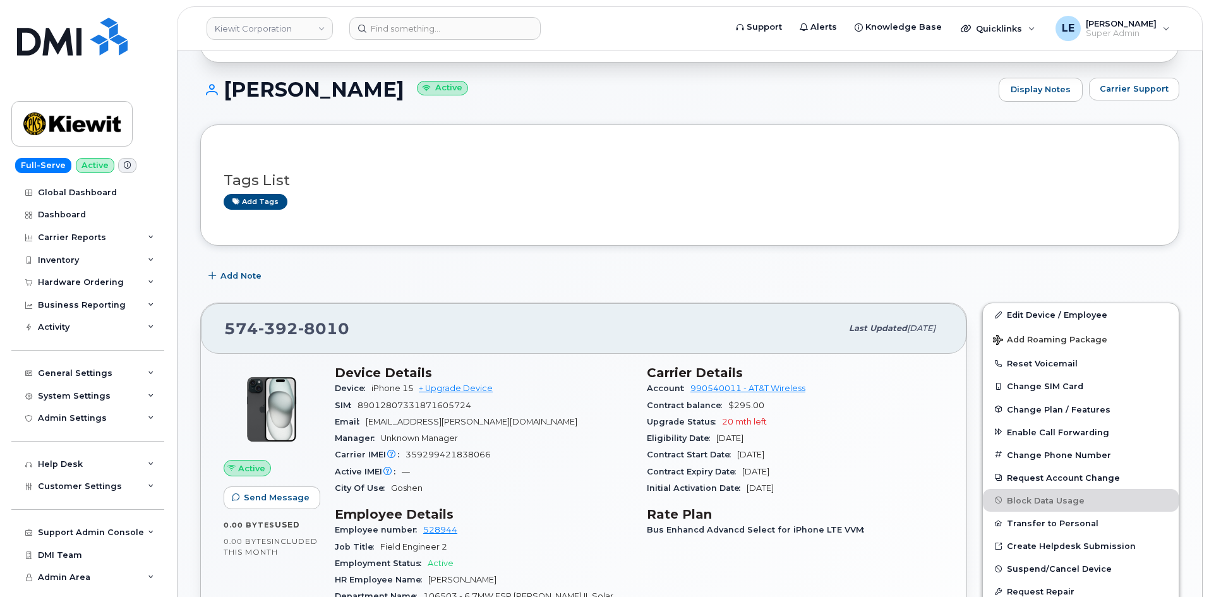
scroll to position [126, 0]
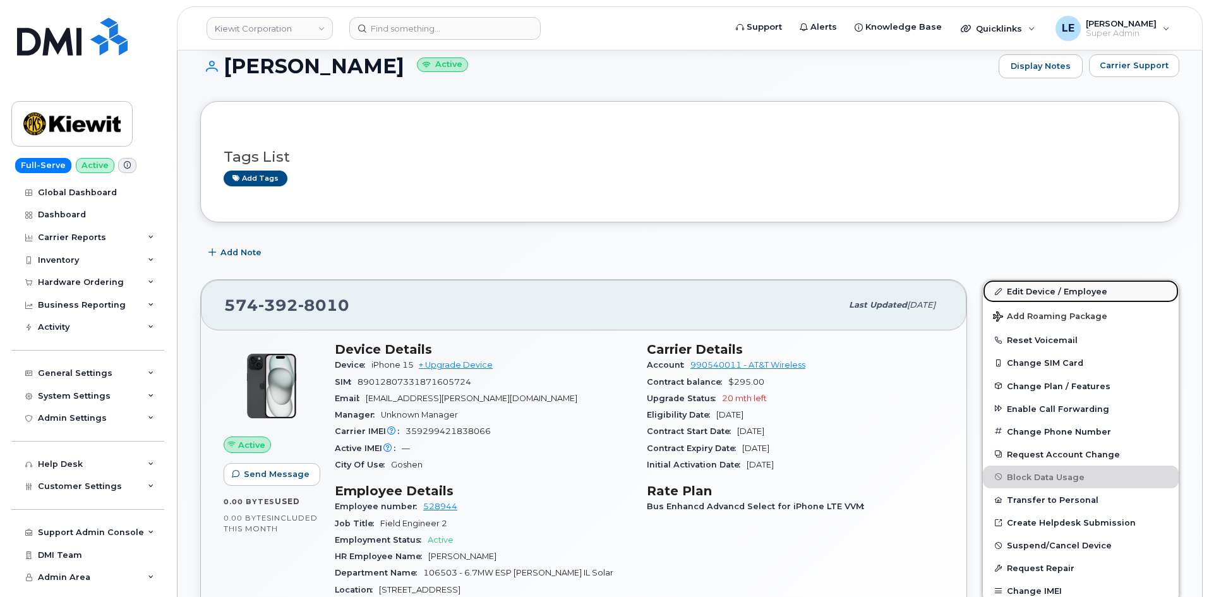
click at [1018, 284] on link "Edit Device / Employee" at bounding box center [1081, 291] width 196 height 23
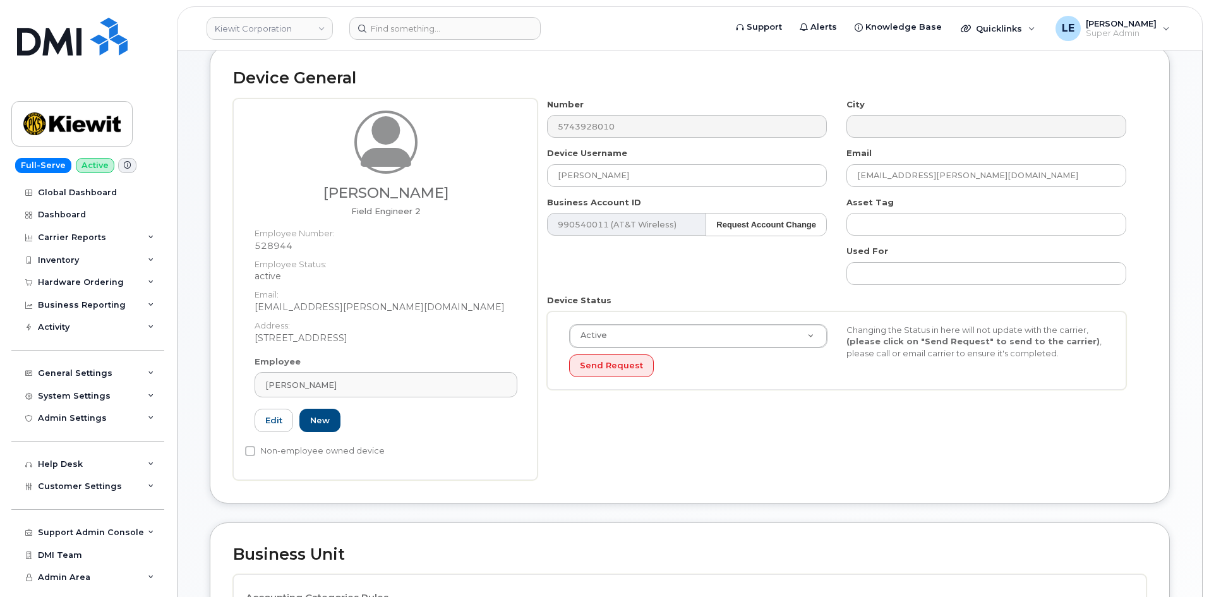
scroll to position [442, 0]
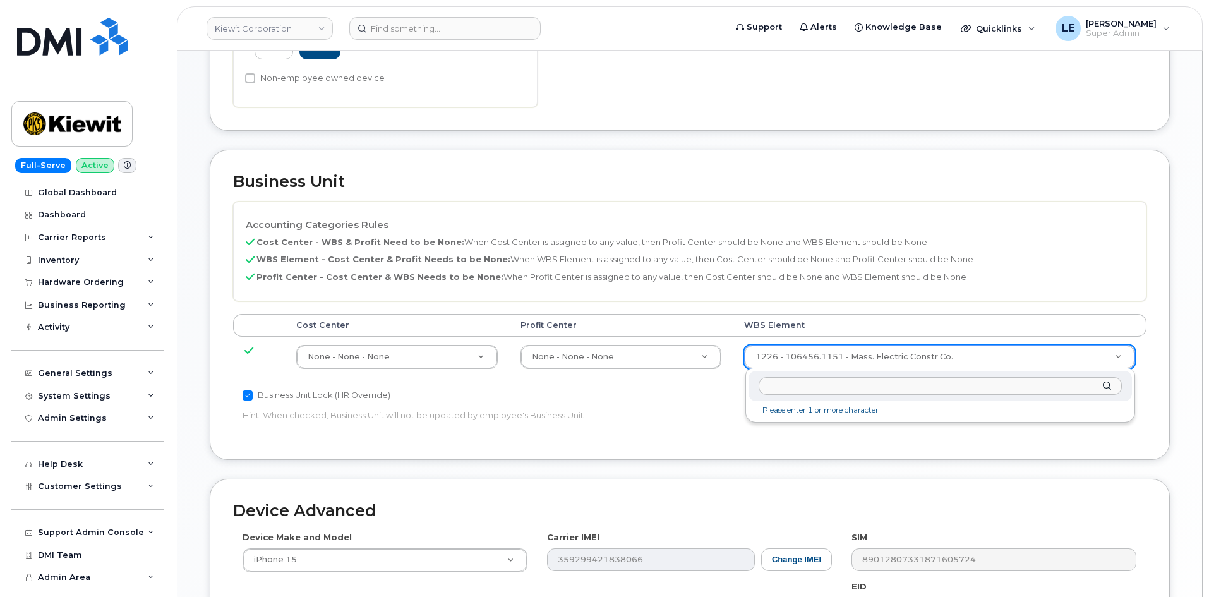
click at [824, 383] on input "text" at bounding box center [939, 386] width 363 height 18
type input "106503.1169"
type input "35913269"
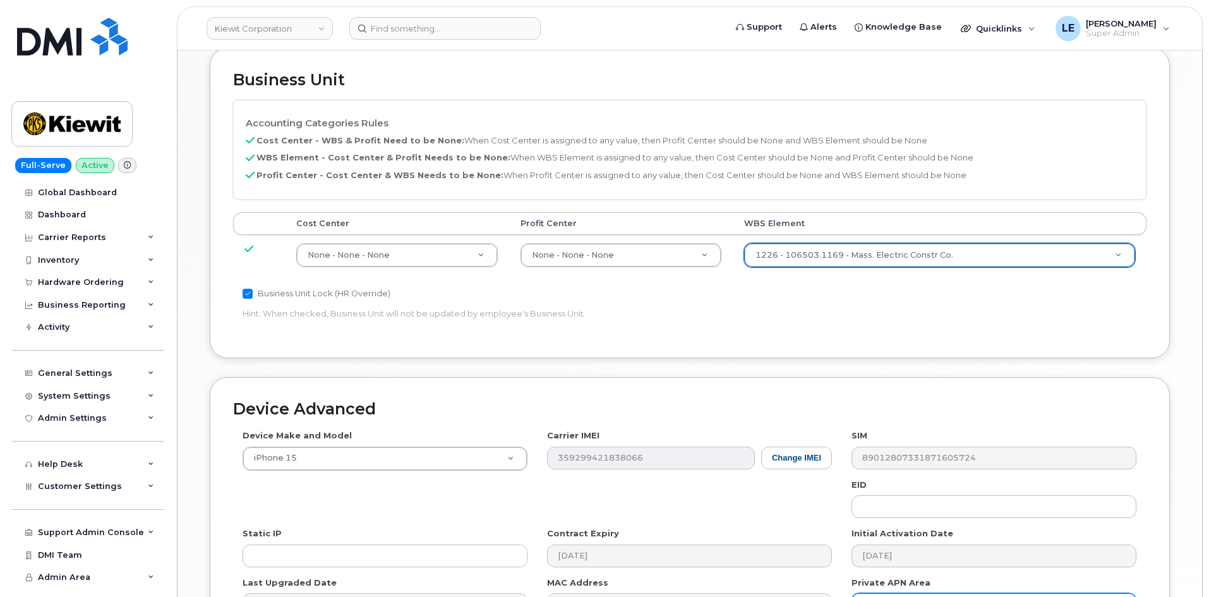
scroll to position [701, 0]
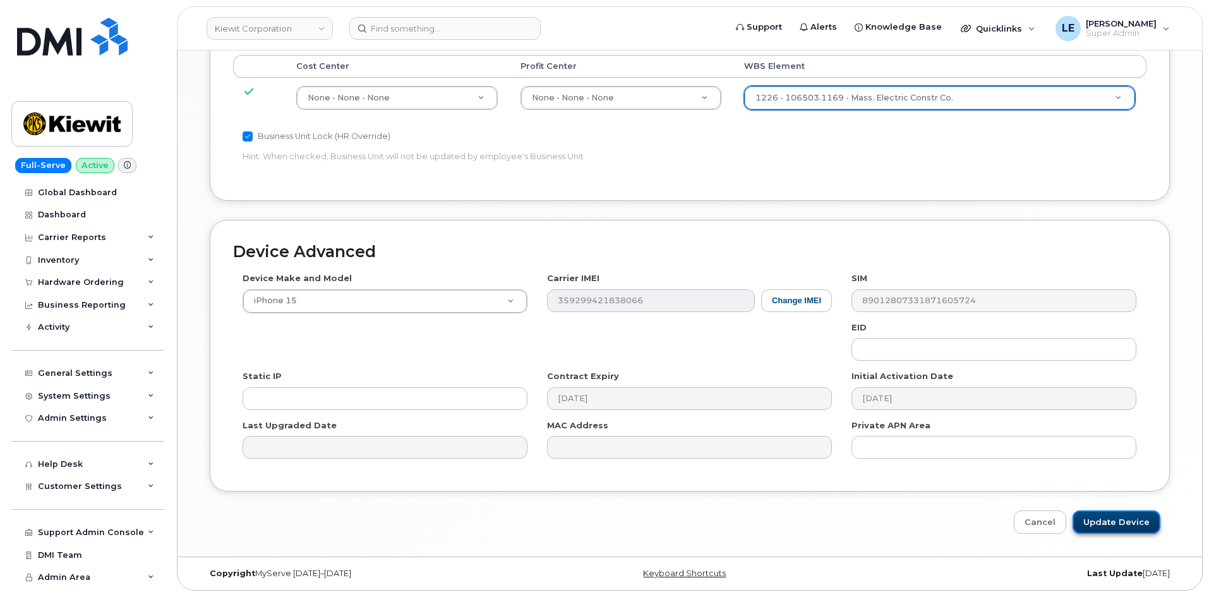
click at [1106, 520] on input "Update Device" at bounding box center [1116, 521] width 88 height 23
type input "Saving..."
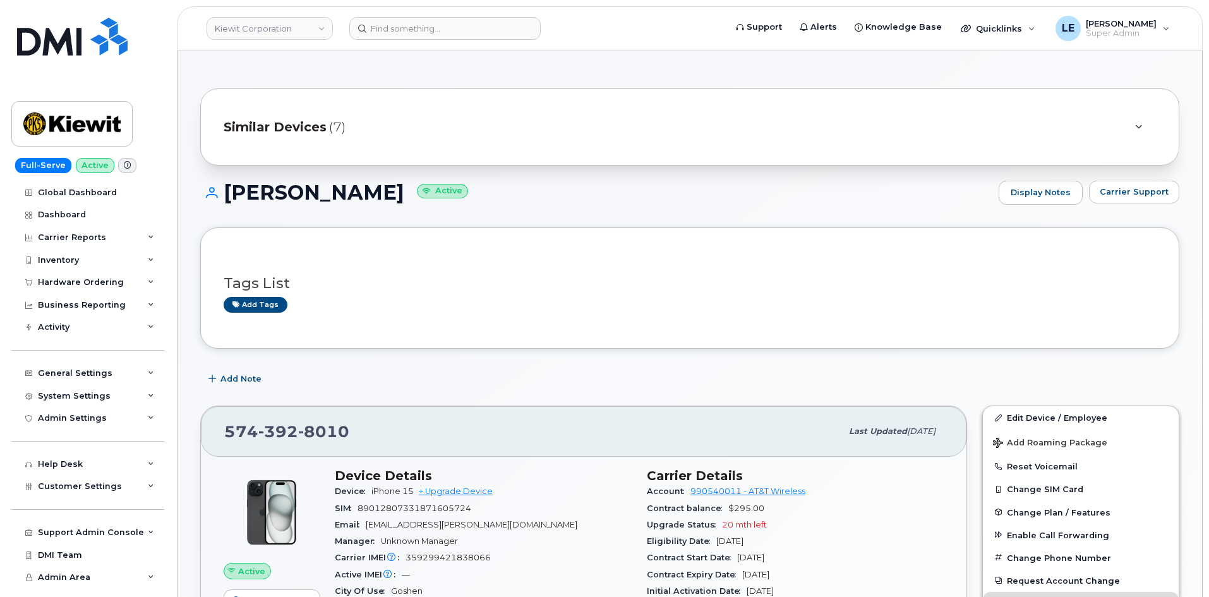
click at [489, 154] on div "Similar Devices (7)" at bounding box center [689, 126] width 979 height 77
click at [417, 138] on div "Similar Devices (7)" at bounding box center [672, 127] width 897 height 30
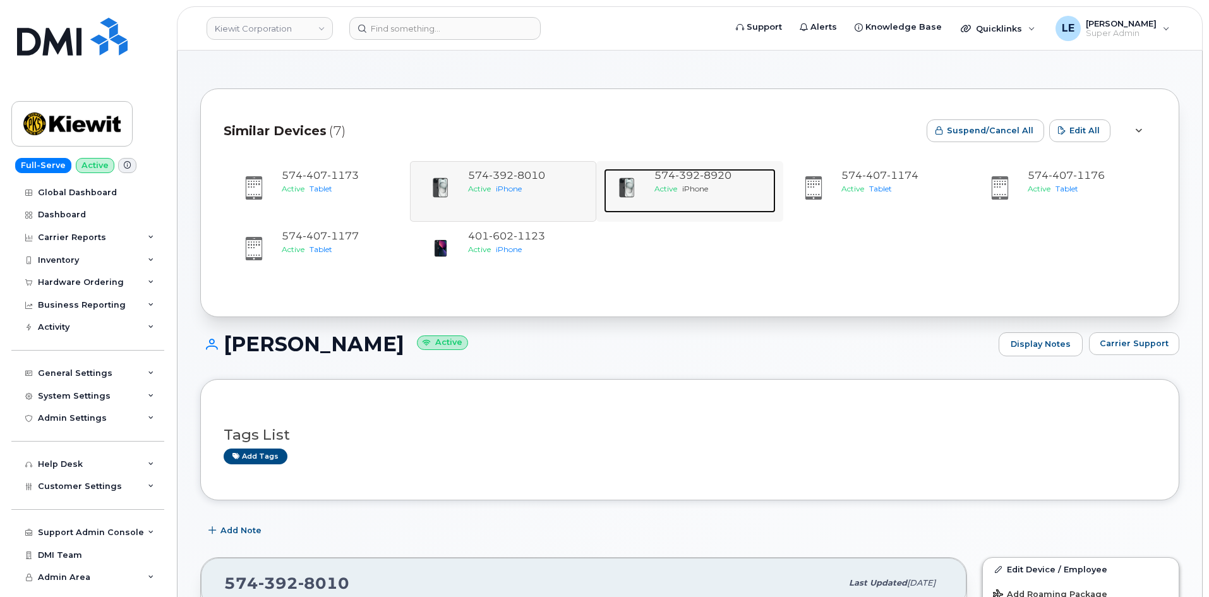
click at [668, 193] on div "Active iPhone" at bounding box center [712, 188] width 116 height 11
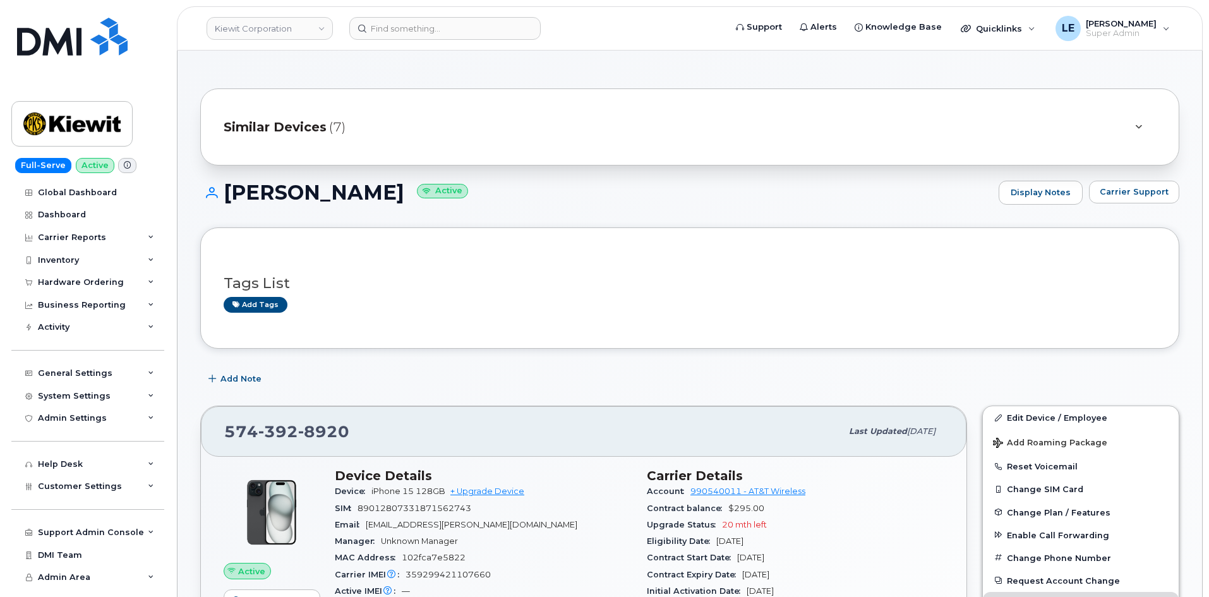
click at [1012, 318] on div "Tags List Add tags" at bounding box center [690, 288] width 932 height 75
click at [1026, 417] on link "Edit Device / Employee" at bounding box center [1081, 417] width 196 height 23
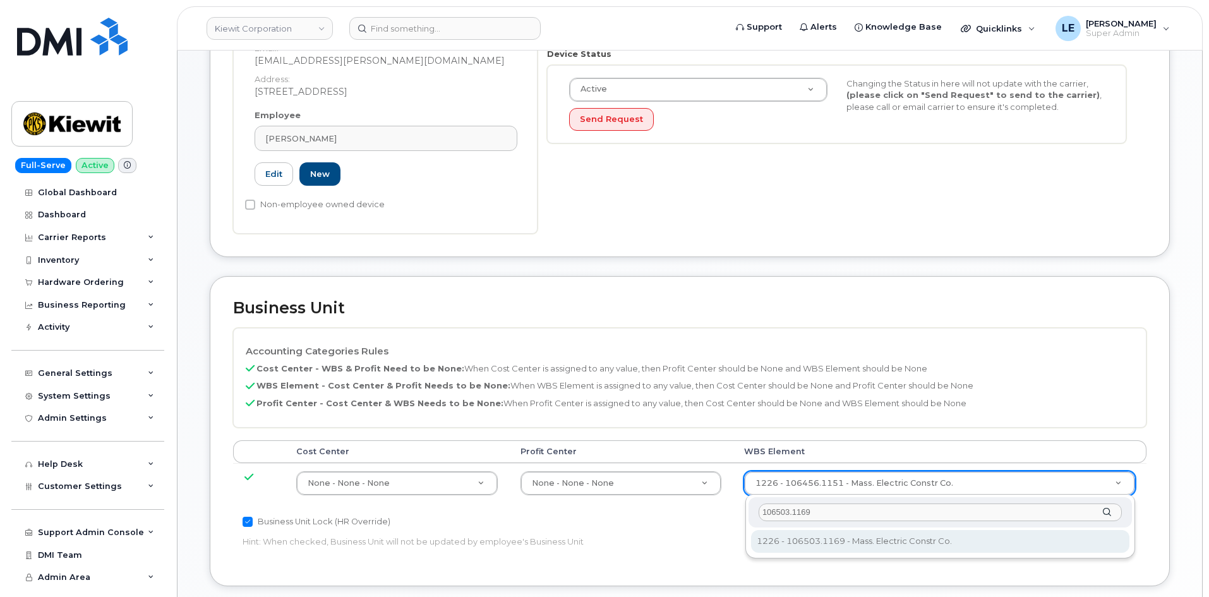
scroll to position [379, 0]
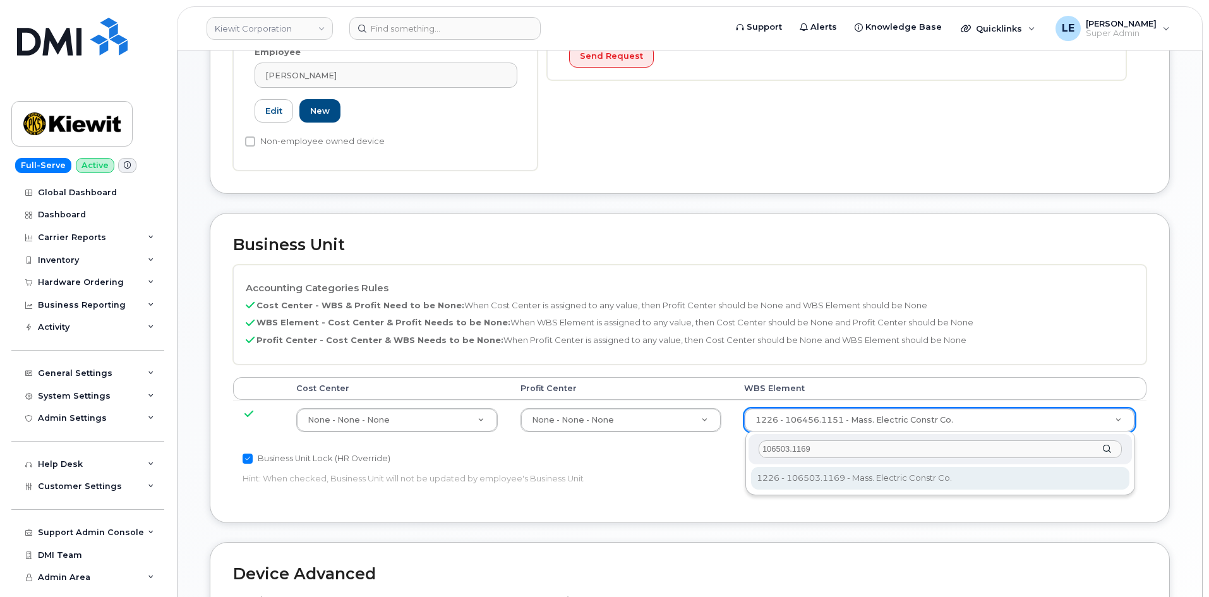
type input "106503.1169"
type input "35913269"
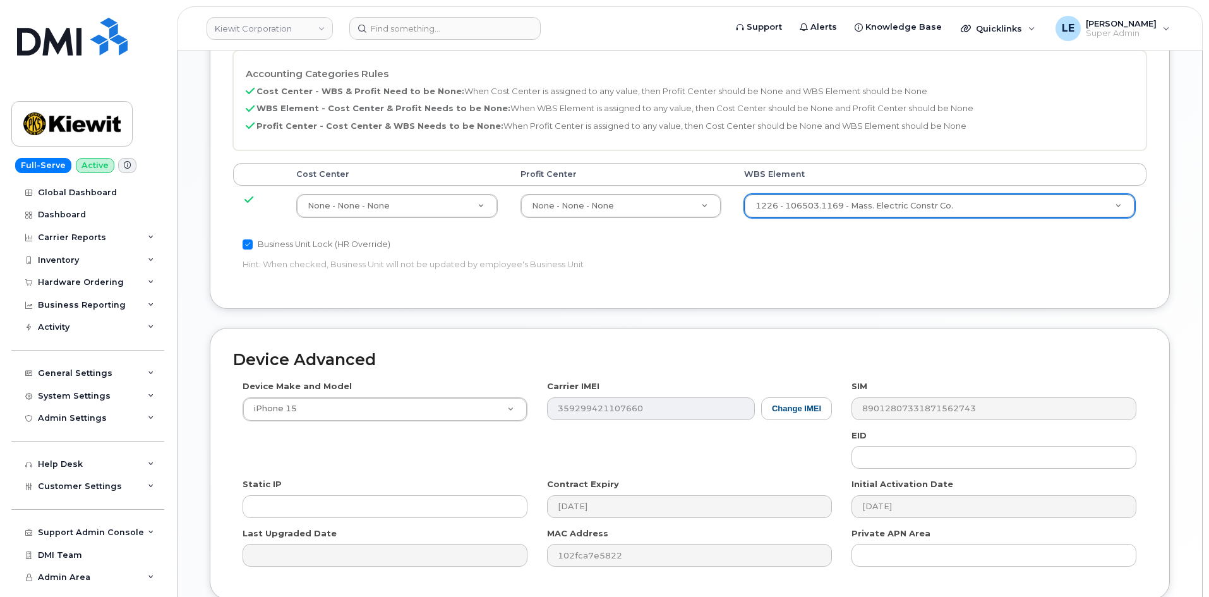
scroll to position [695, 0]
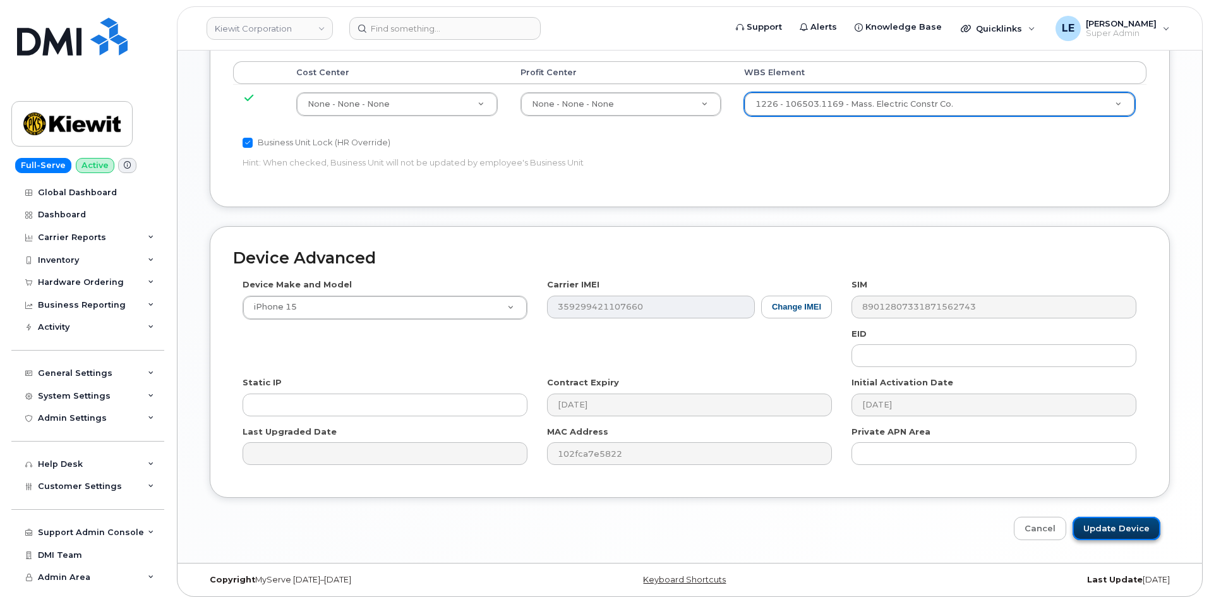
click at [1135, 538] on input "Update Device" at bounding box center [1116, 528] width 88 height 23
type input "Saving..."
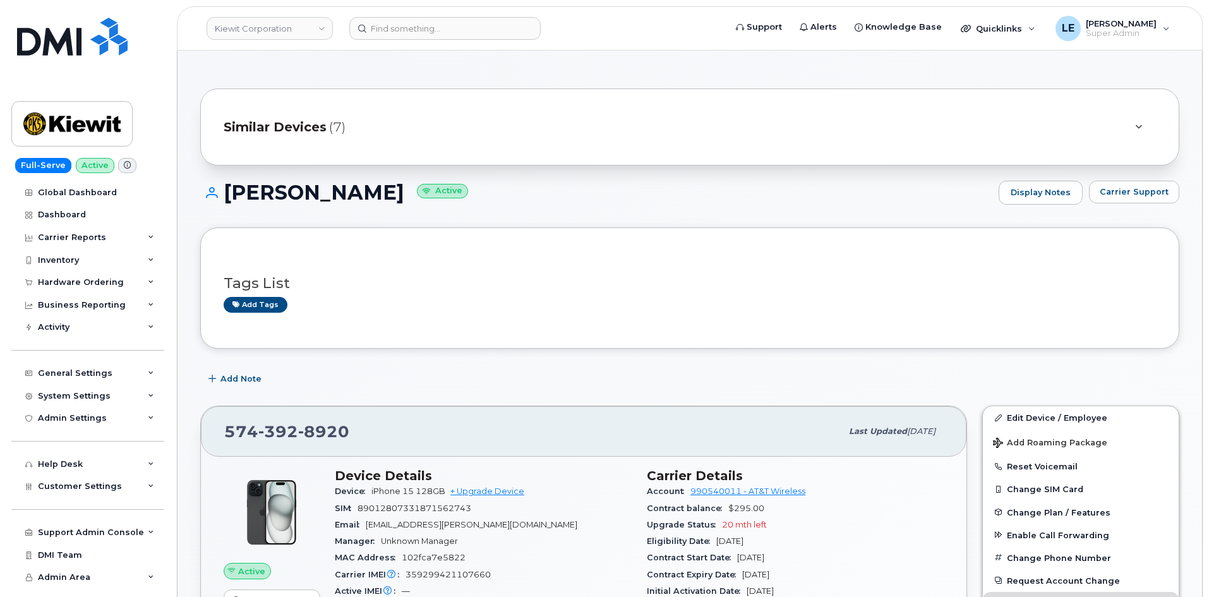
click at [482, 124] on div "Similar Devices (7)" at bounding box center [672, 127] width 897 height 30
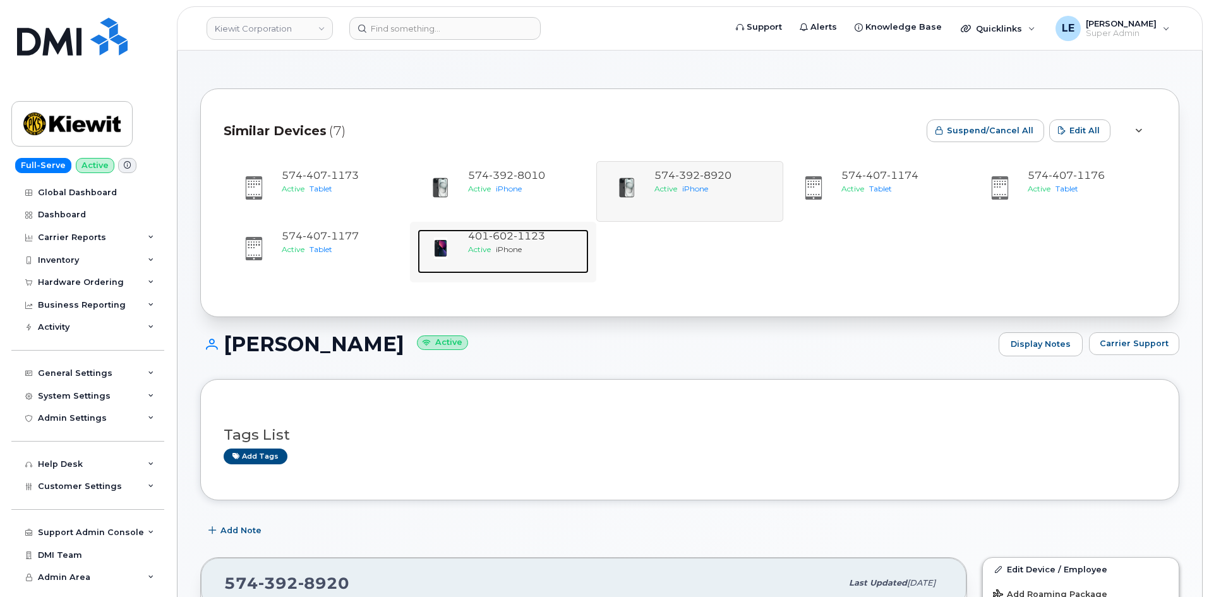
click at [564, 251] on div "Active iPhone" at bounding box center [526, 249] width 116 height 11
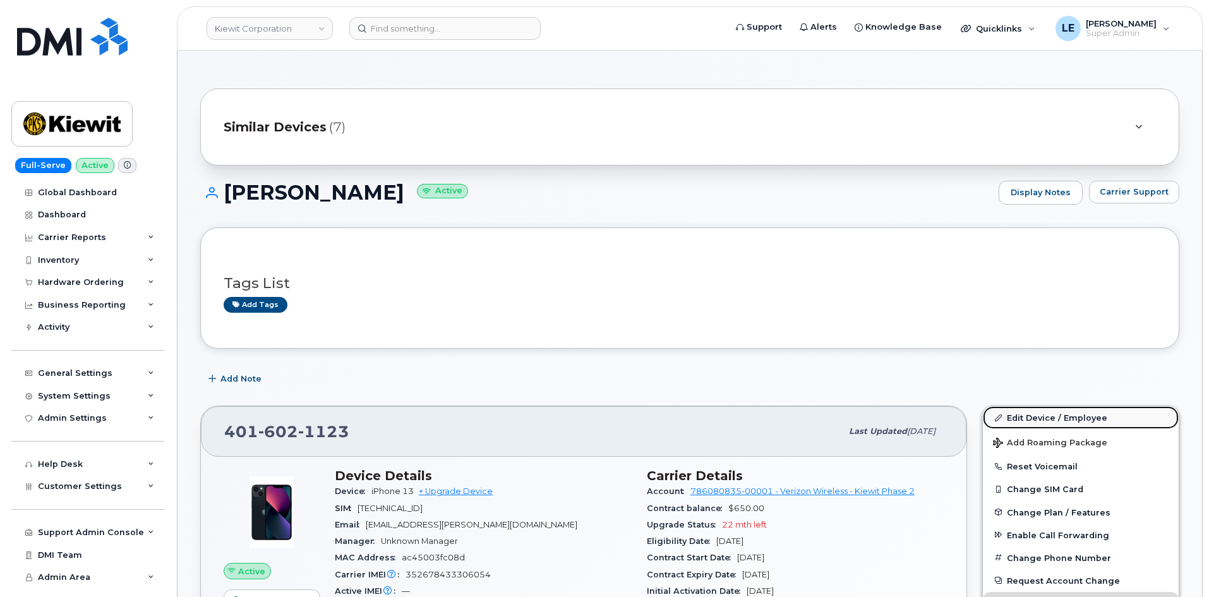
click at [1038, 419] on link "Edit Device / Employee" at bounding box center [1081, 417] width 196 height 23
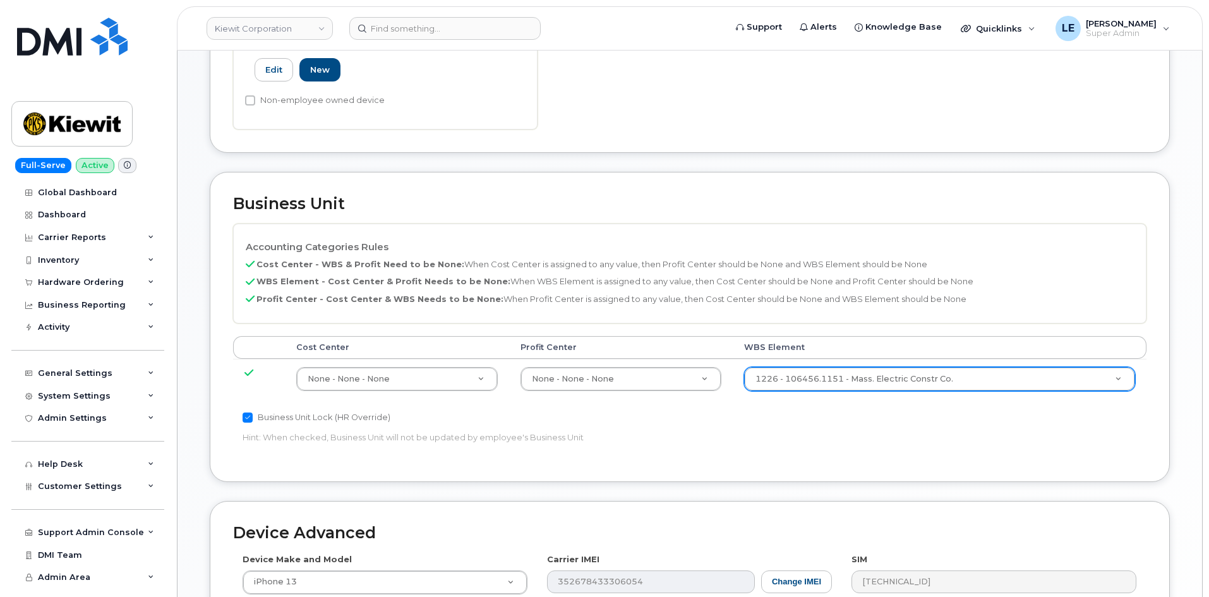
scroll to position [442, 0]
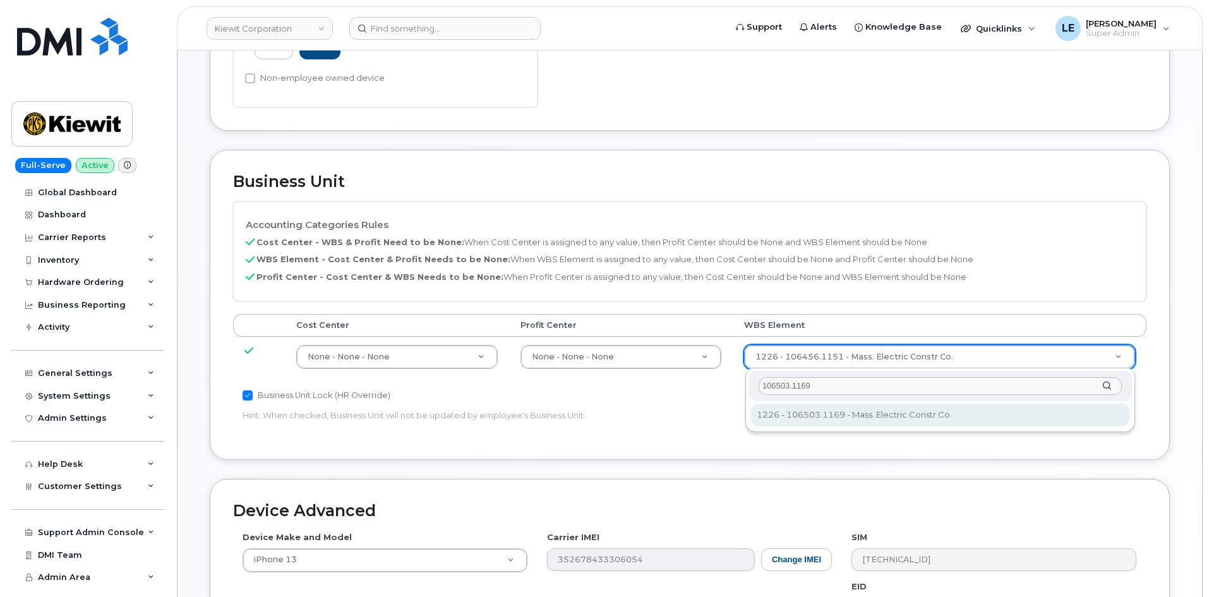
type input "106503.1169"
type input "35913269"
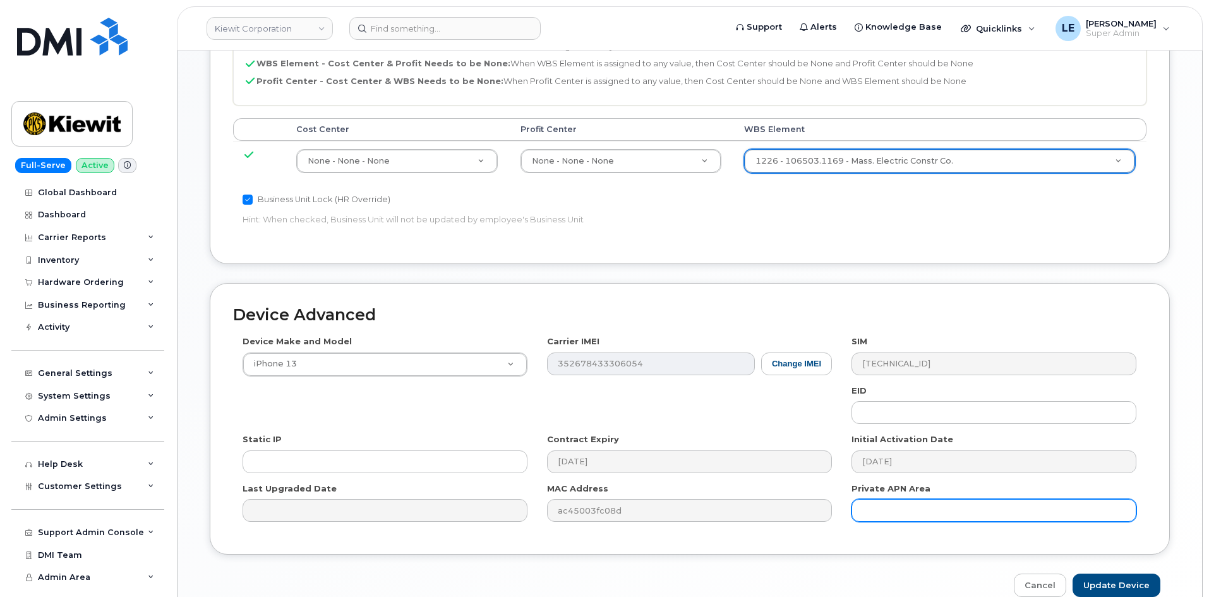
scroll to position [701, 0]
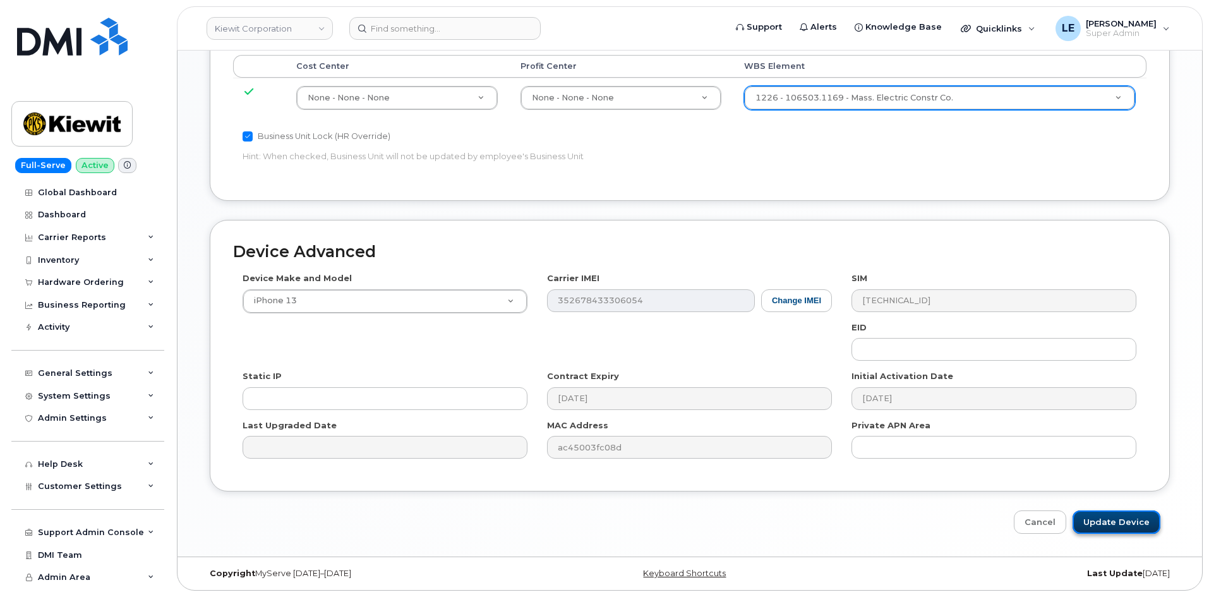
click at [1110, 523] on input "Update Device" at bounding box center [1116, 521] width 88 height 23
type input "Saving..."
